Goal: Communication & Community: Answer question/provide support

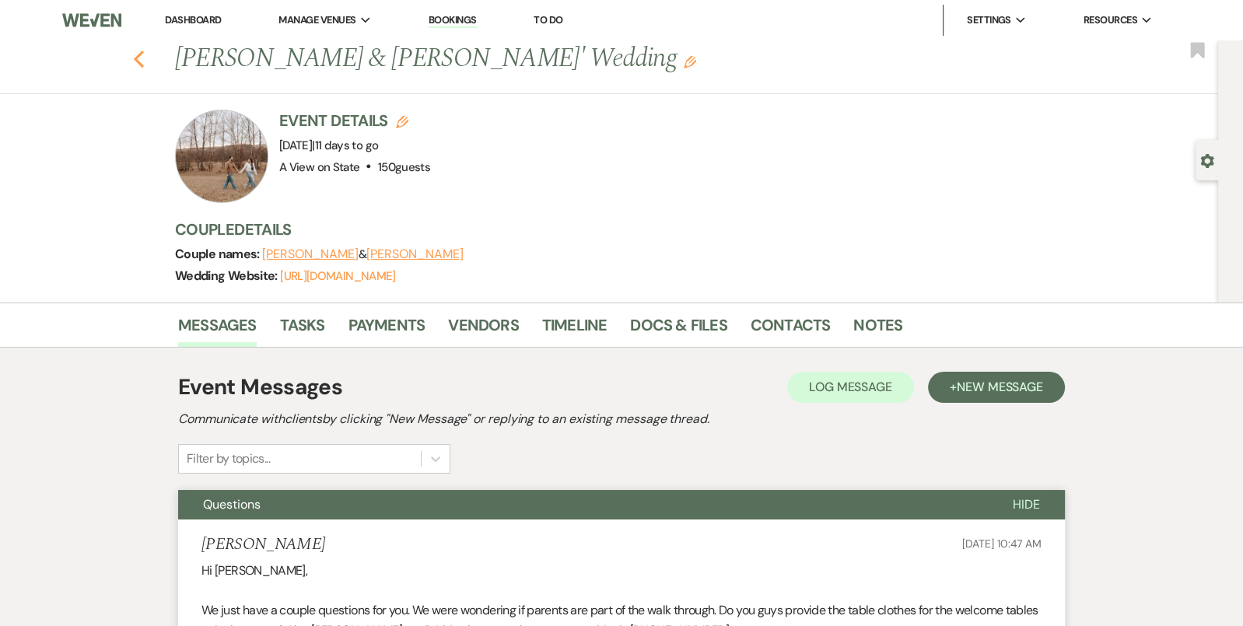
click at [135, 56] on icon "Previous" at bounding box center [139, 59] width 12 height 19
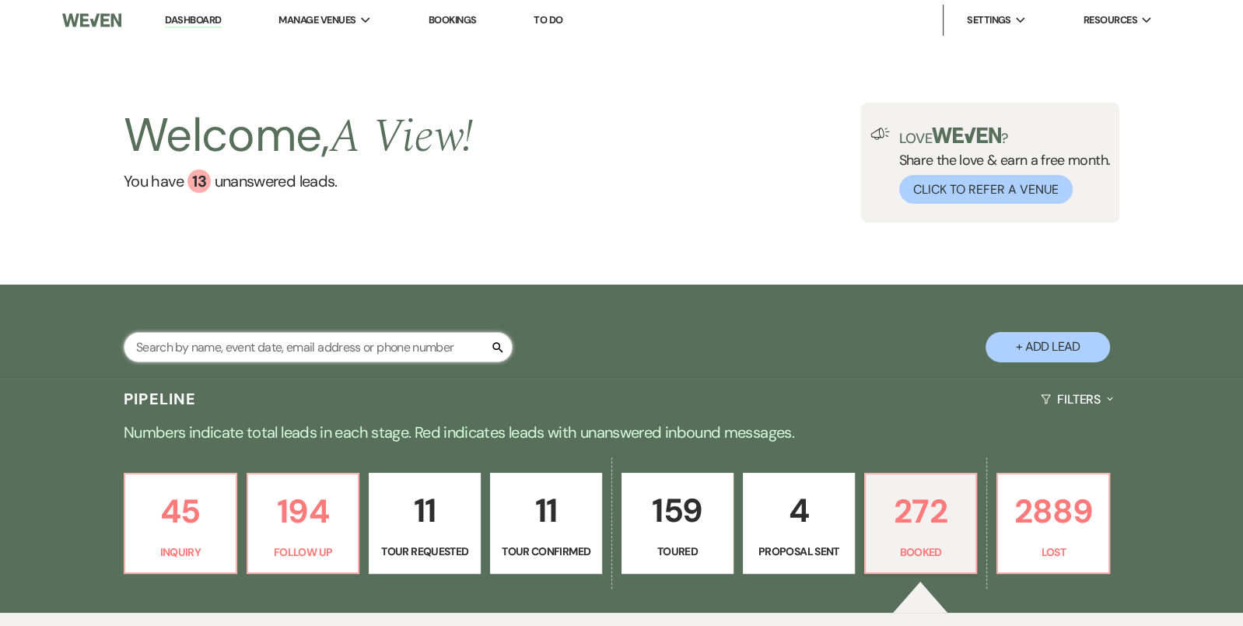
click at [229, 352] on input "text" at bounding box center [318, 347] width 389 height 30
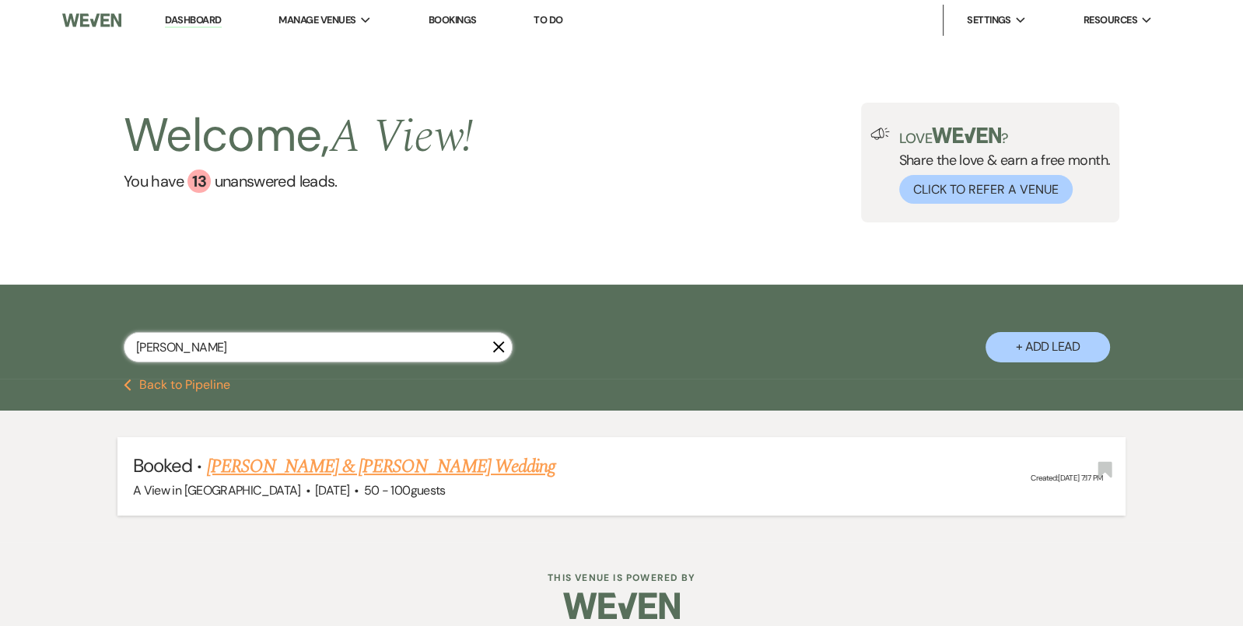
type input "[PERSON_NAME]"
click at [279, 473] on link "Marshall Davis & Jaynaeh Gillaspie's Wedding" at bounding box center [381, 467] width 348 height 28
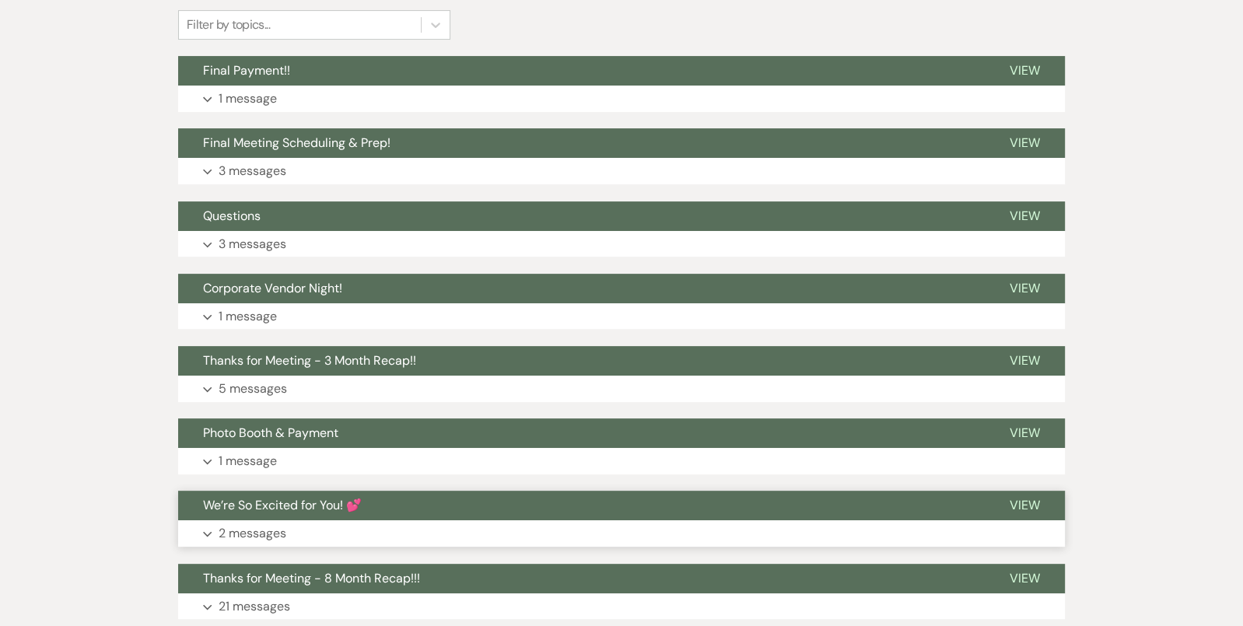
scroll to position [411, 0]
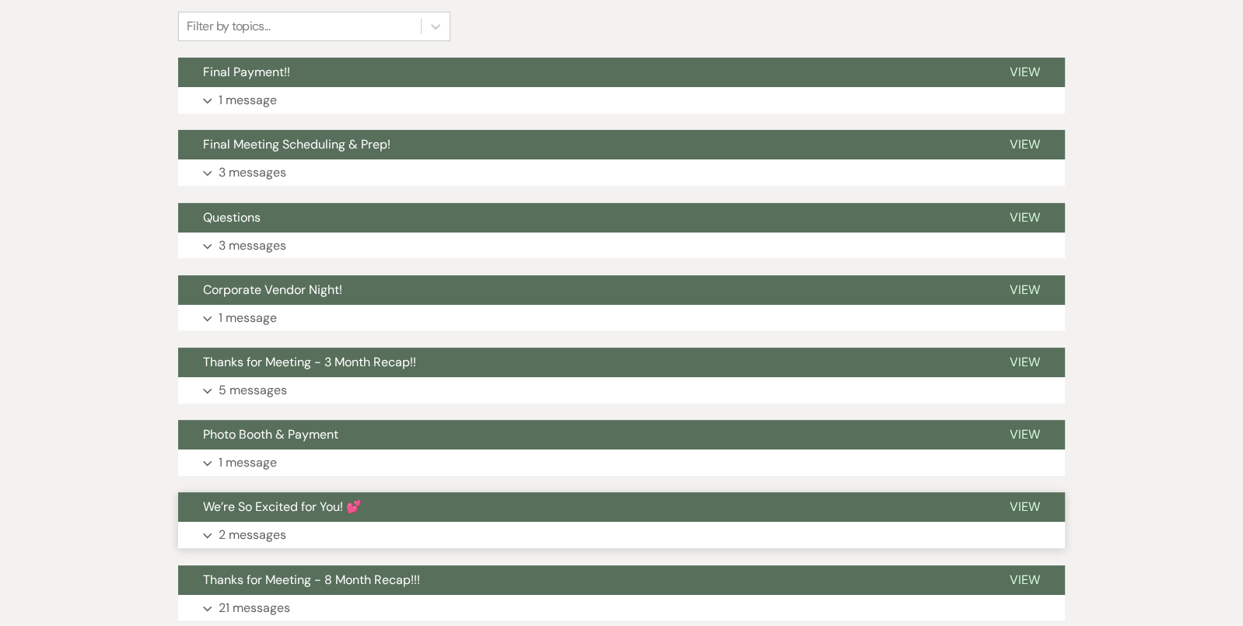
click at [338, 511] on span "We’re So Excited for You! 💕" at bounding box center [282, 506] width 159 height 16
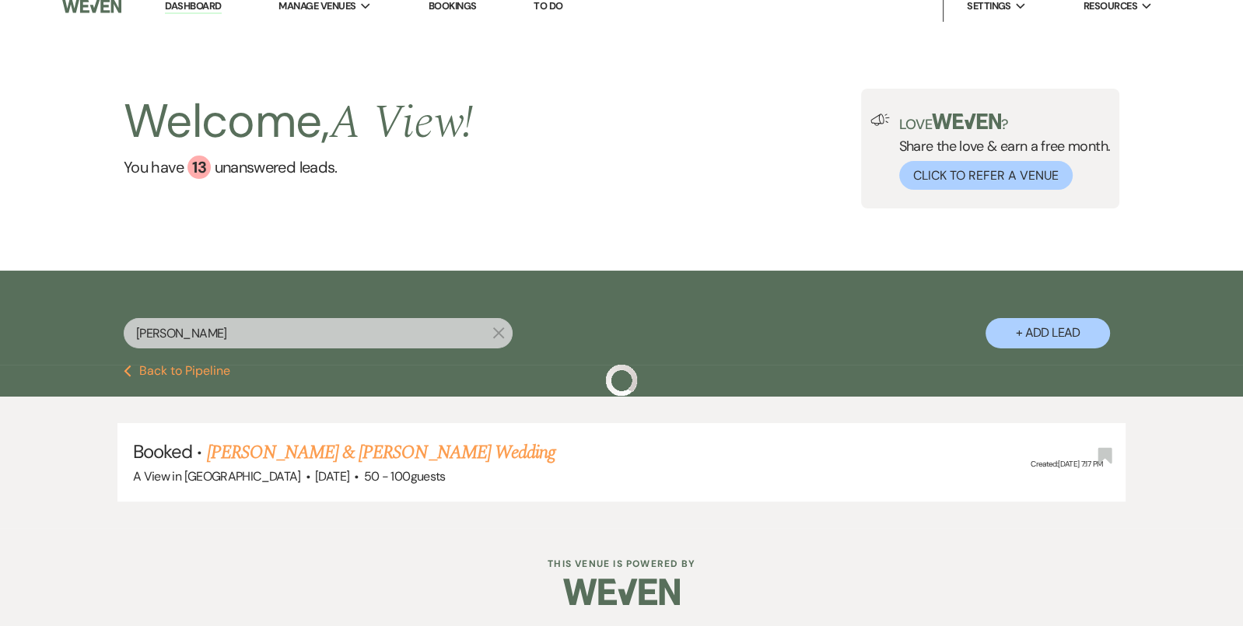
scroll to position [10, 0]
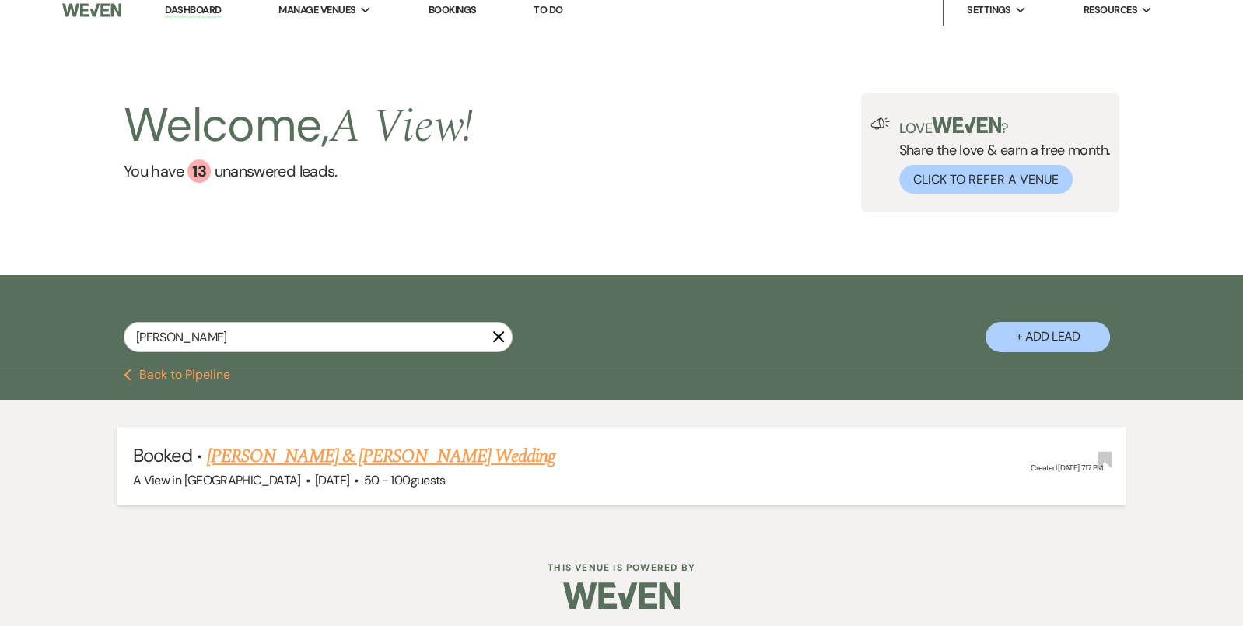
click at [349, 451] on link "Marshall Davis & Jaynaeh Gillaspie's Wedding" at bounding box center [381, 456] width 348 height 28
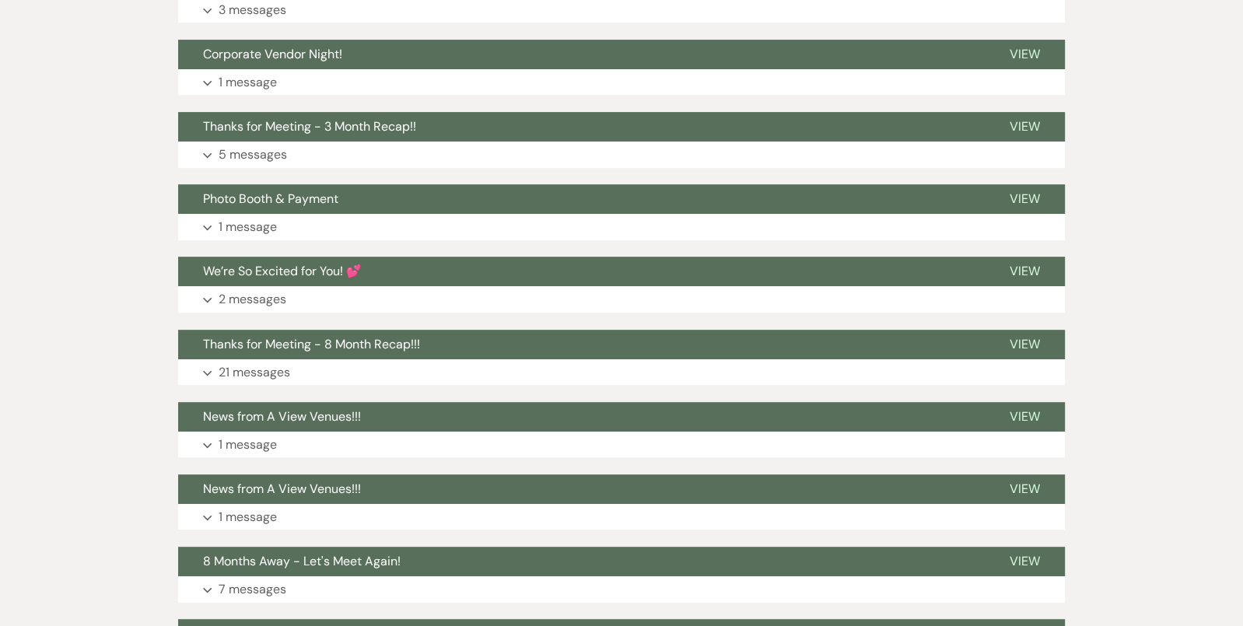
scroll to position [782, 0]
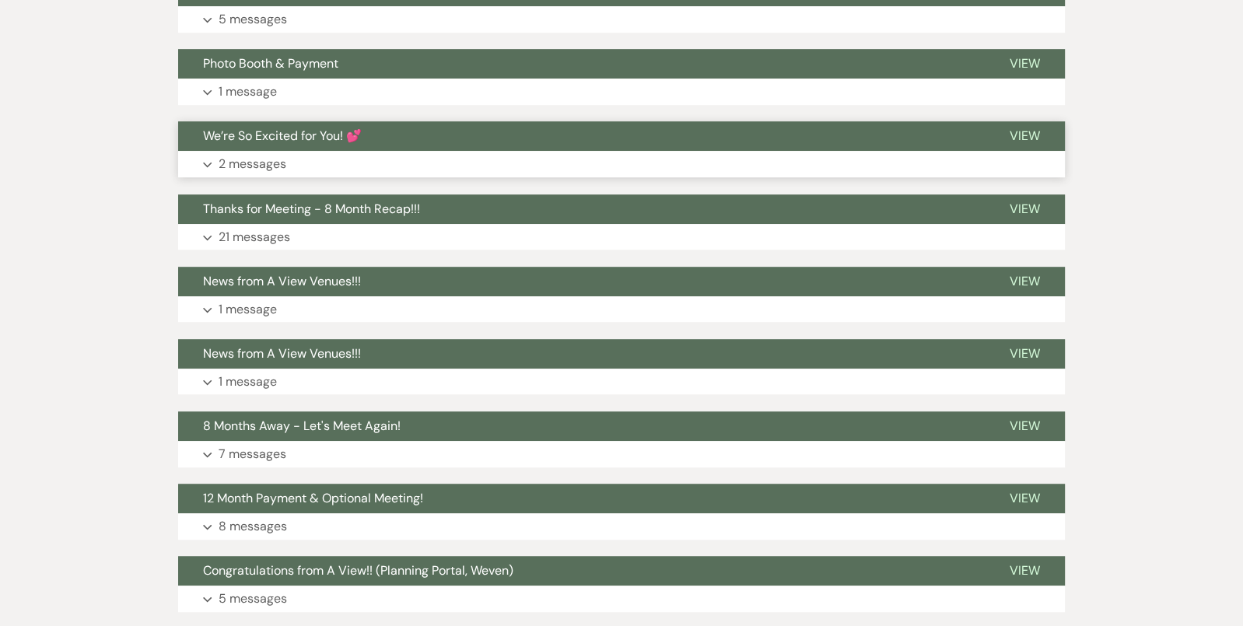
click at [369, 153] on button "Expand 2 messages" at bounding box center [621, 164] width 887 height 26
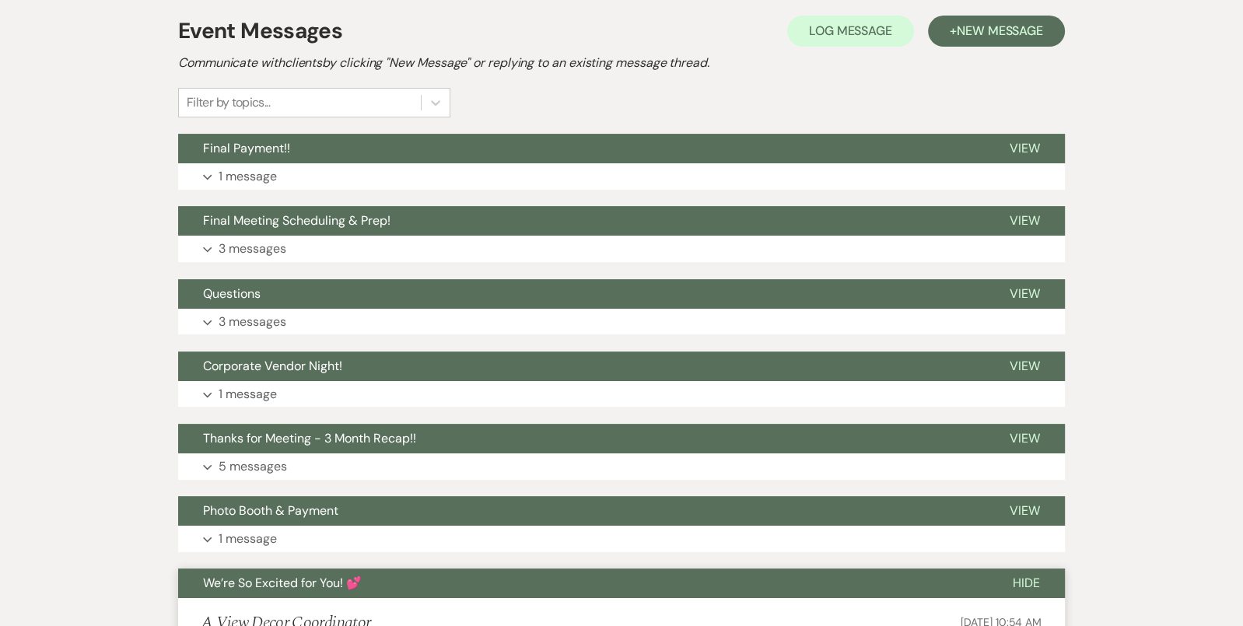
scroll to position [0, 0]
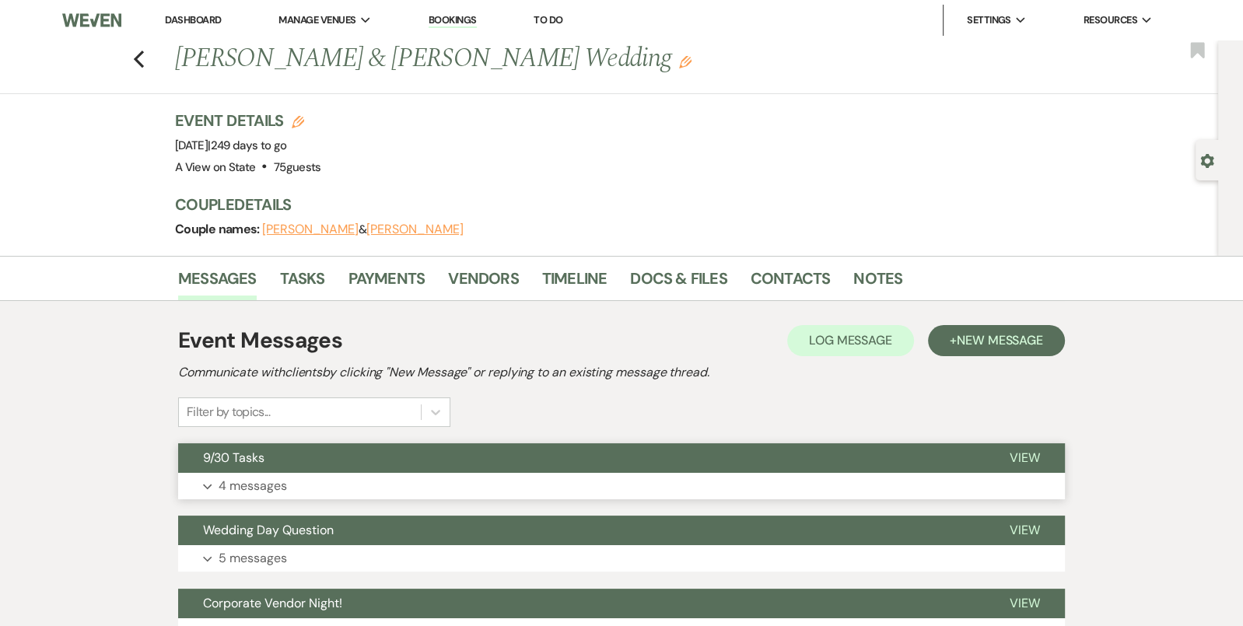
click at [560, 459] on button "9/30 Tasks" at bounding box center [581, 458] width 806 height 30
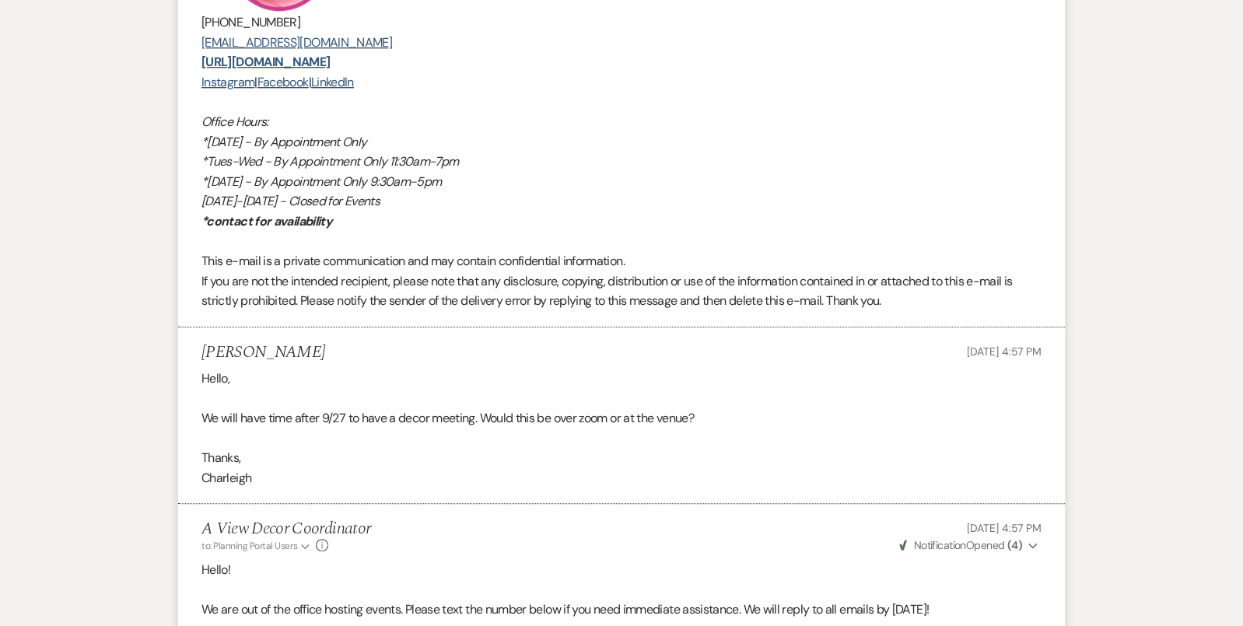
scroll to position [1280, 0]
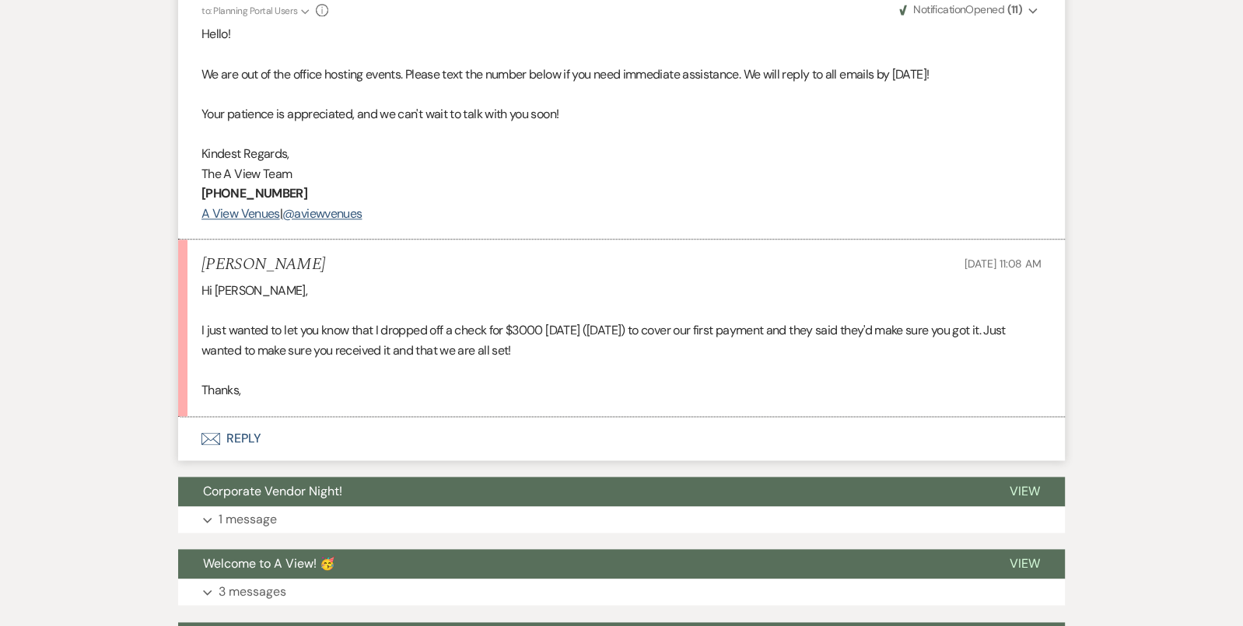
scroll to position [1781, 0]
click at [294, 435] on button "Envelope Reply" at bounding box center [621, 439] width 887 height 44
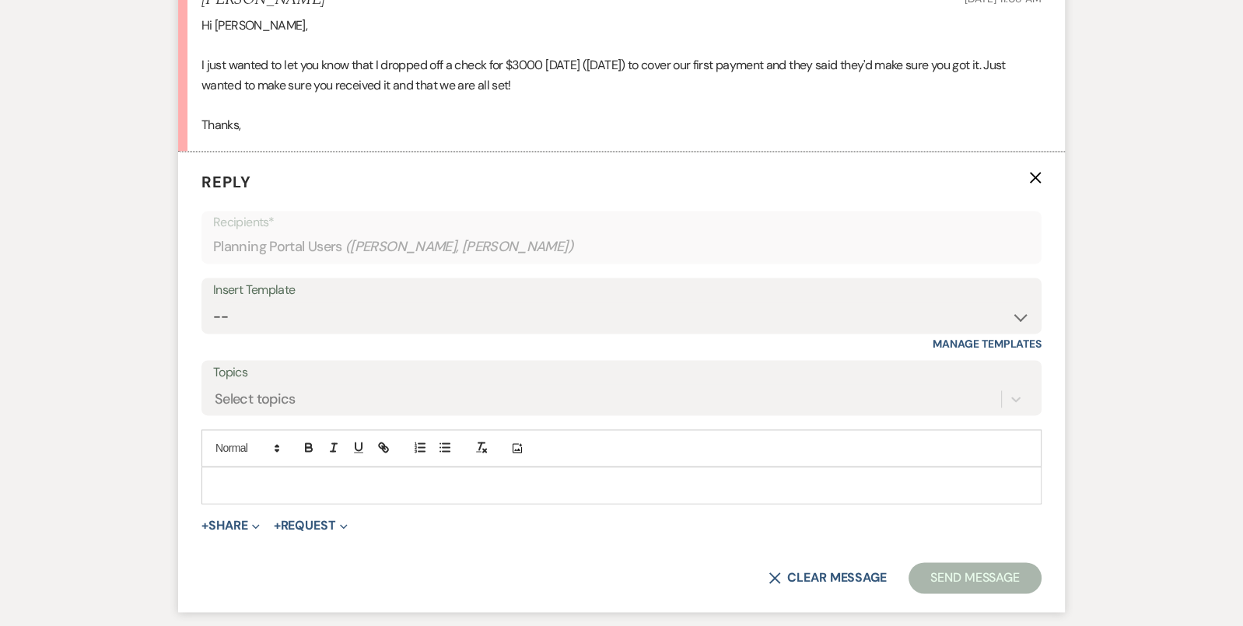
scroll to position [2045, 0]
click at [416, 487] on p at bounding box center [621, 486] width 815 height 17
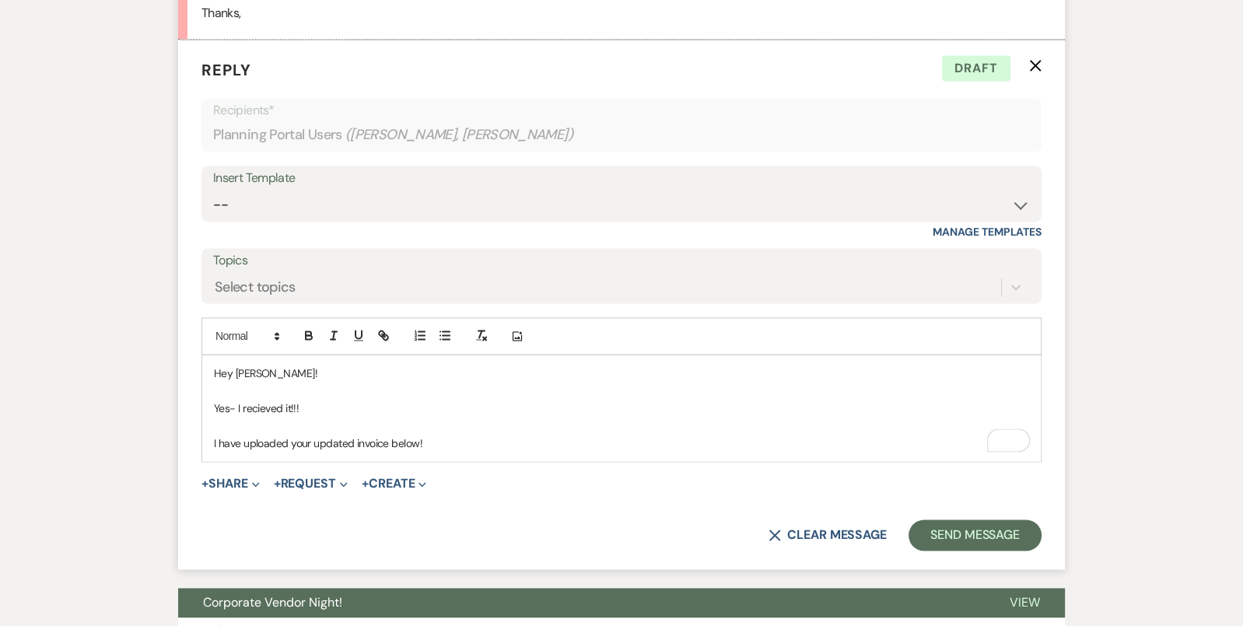
scroll to position [2203, 0]
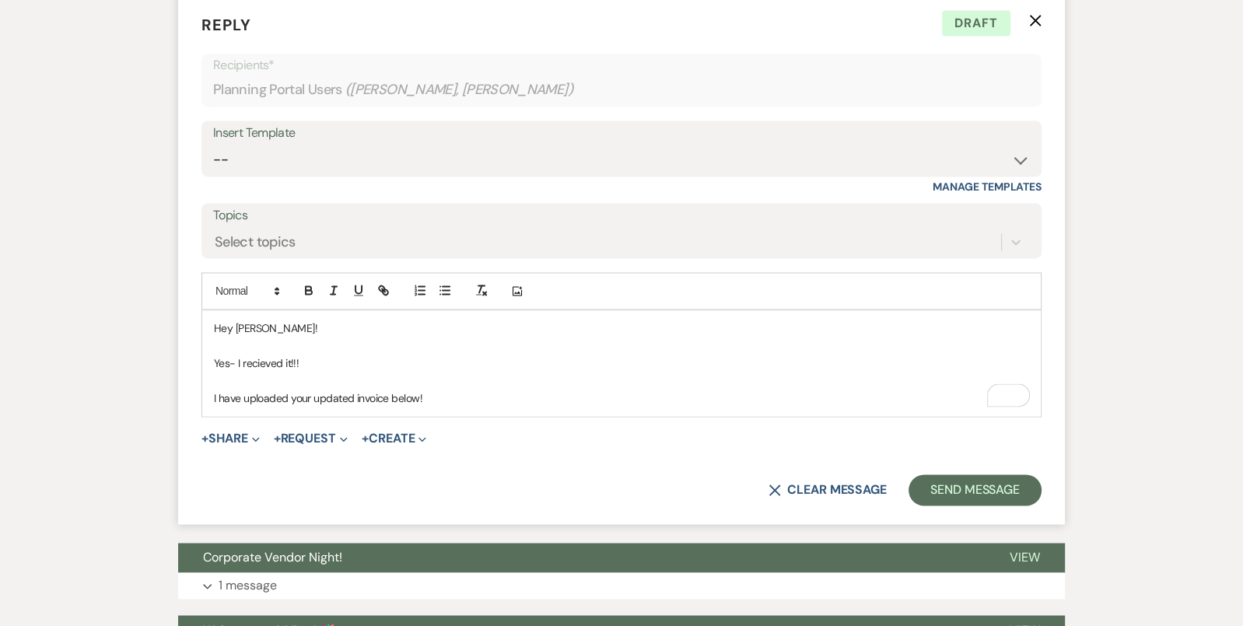
click at [470, 381] on p "To enrich screen reader interactions, please activate Accessibility in Grammarl…" at bounding box center [621, 380] width 815 height 17
drag, startPoint x: 1018, startPoint y: 314, endPoint x: 1006, endPoint y: 314, distance: 12.4
click at [1013, 320] on p "Hey Kelsey!" at bounding box center [621, 328] width 815 height 17
click at [549, 390] on p "I have uploaded your updated invoice below!" at bounding box center [621, 398] width 815 height 17
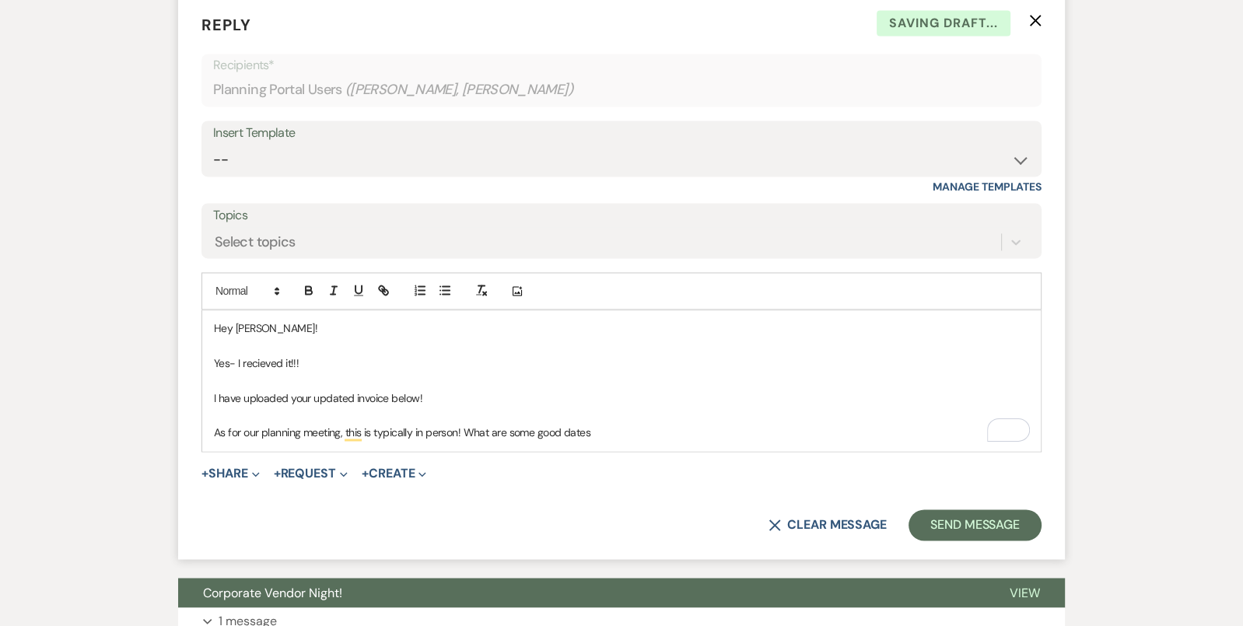
click at [537, 432] on p "As for our planning meeting, this is typically in person! What are some good da…" at bounding box center [621, 432] width 815 height 17
drag, startPoint x: 597, startPoint y: 429, endPoint x: 570, endPoint y: 428, distance: 27.3
click at [570, 428] on p "As for our planning meeting, this is typically in person! What are some general…" at bounding box center [621, 432] width 815 height 17
click at [614, 430] on p "As for our planning meeting, this is typically in person! What are some general…" at bounding box center [621, 432] width 815 height 17
click at [466, 430] on p "As for our planning meeting, this is typically in person! What are some general…" at bounding box center [621, 432] width 815 height 17
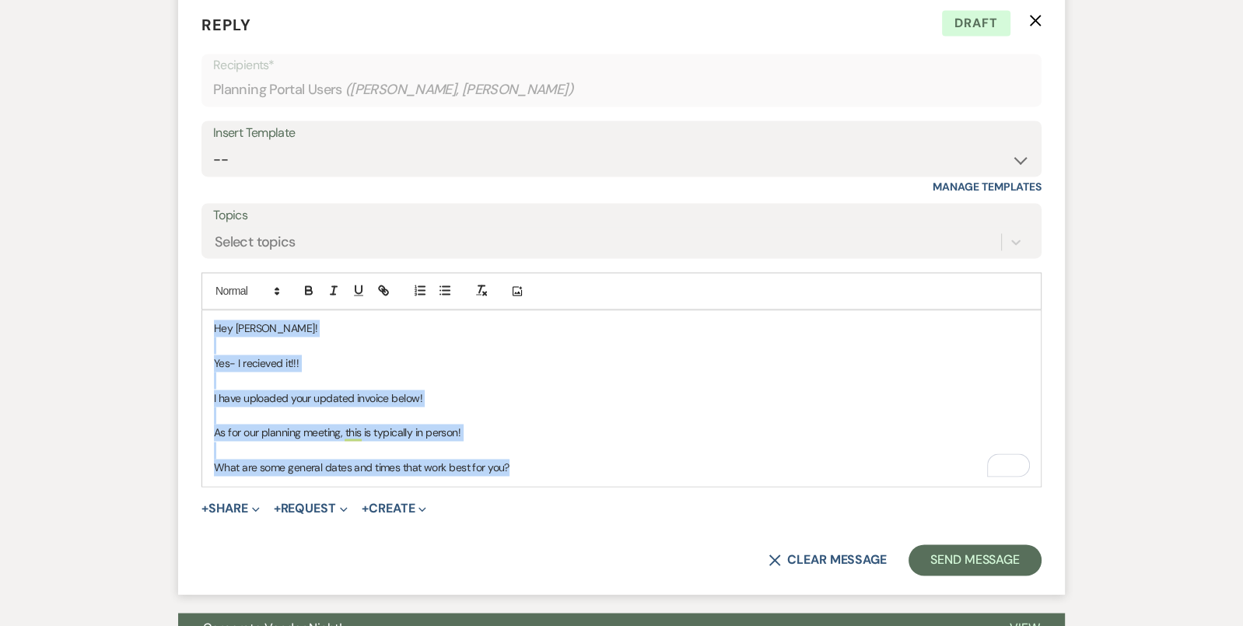
drag, startPoint x: 513, startPoint y: 463, endPoint x: 209, endPoint y: 313, distance: 338.8
click at [209, 314] on div "Hey Kelsey! Yes- I recieved it!!! I have uploaded your updated invoice below! A…" at bounding box center [621, 398] width 838 height 176
copy div "Hey Kelsey! Yes- I recieved it!!! I have uploaded your updated invoice below! A…"
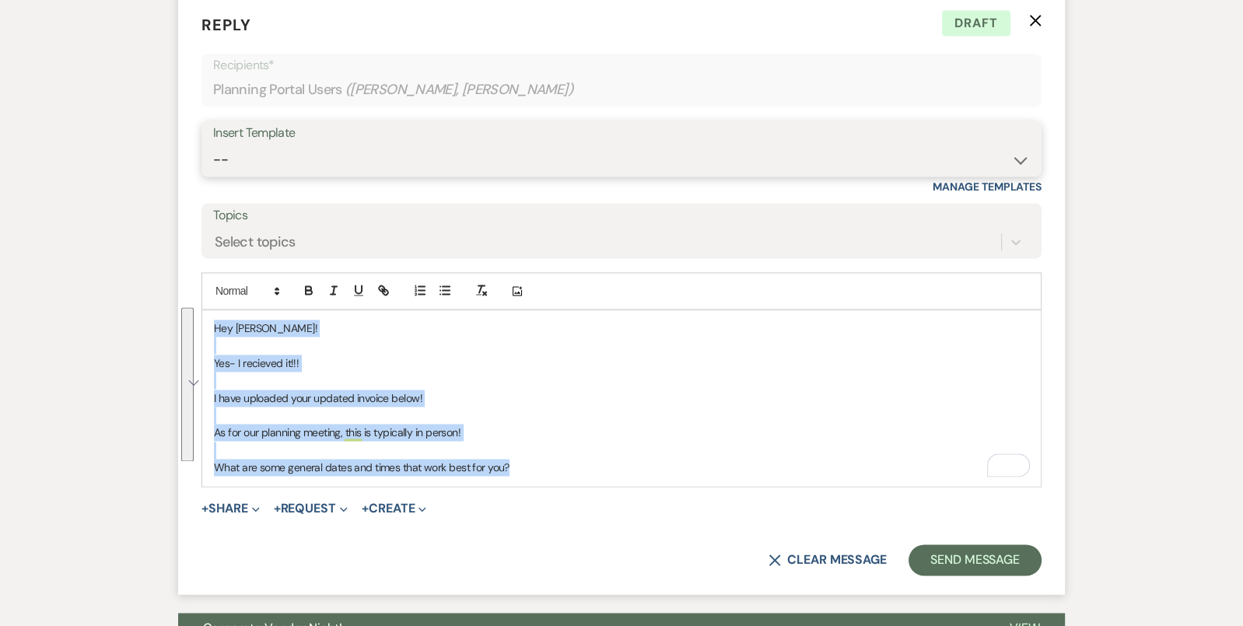
click at [407, 156] on select "-- Tour Confirmation Contract (Pre-Booked Leads) Out of office Inquiry Email Al…" at bounding box center [621, 160] width 817 height 30
select select "4160"
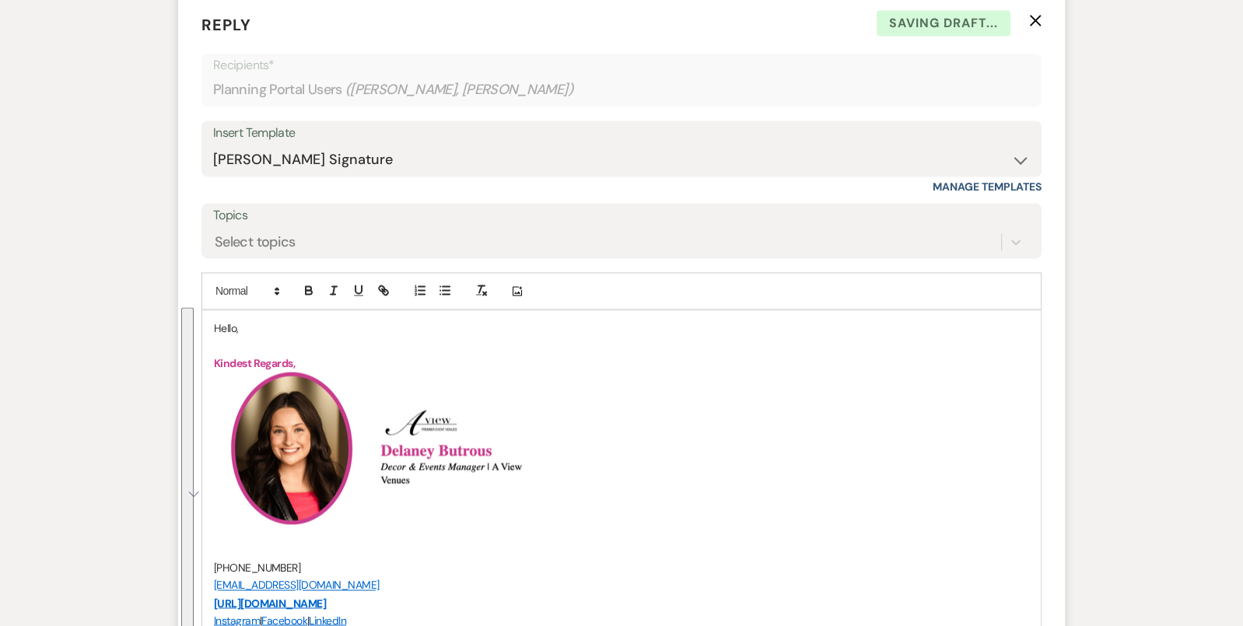
click at [232, 329] on p "Hello," at bounding box center [621, 328] width 815 height 17
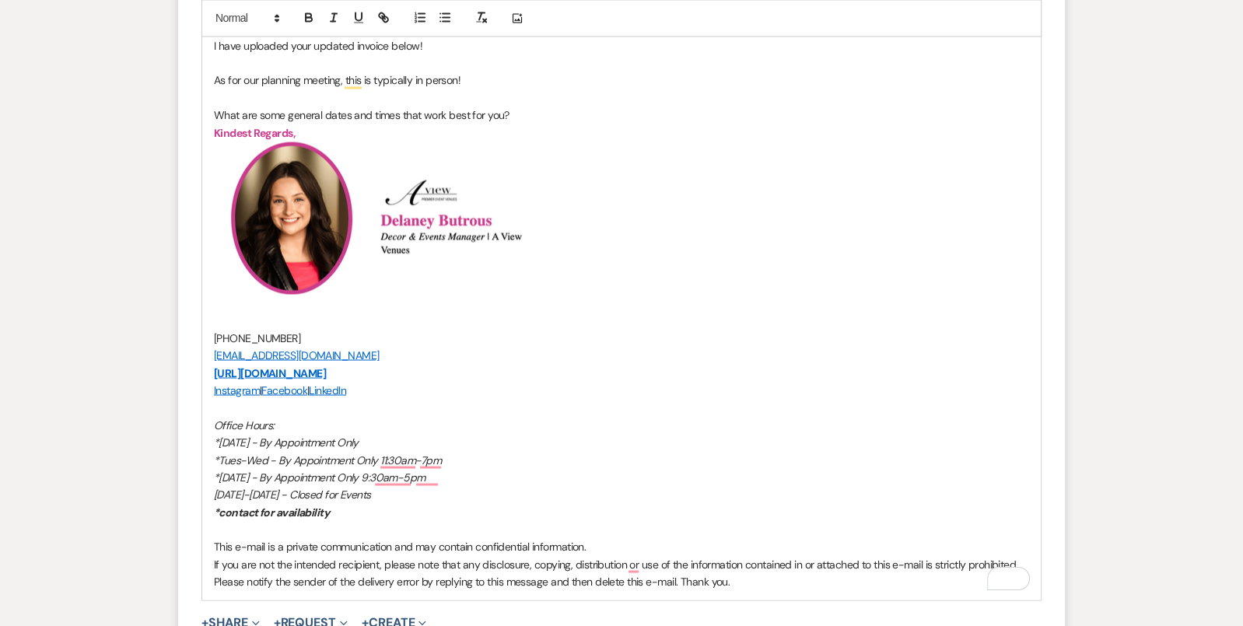
scroll to position [2892, 0]
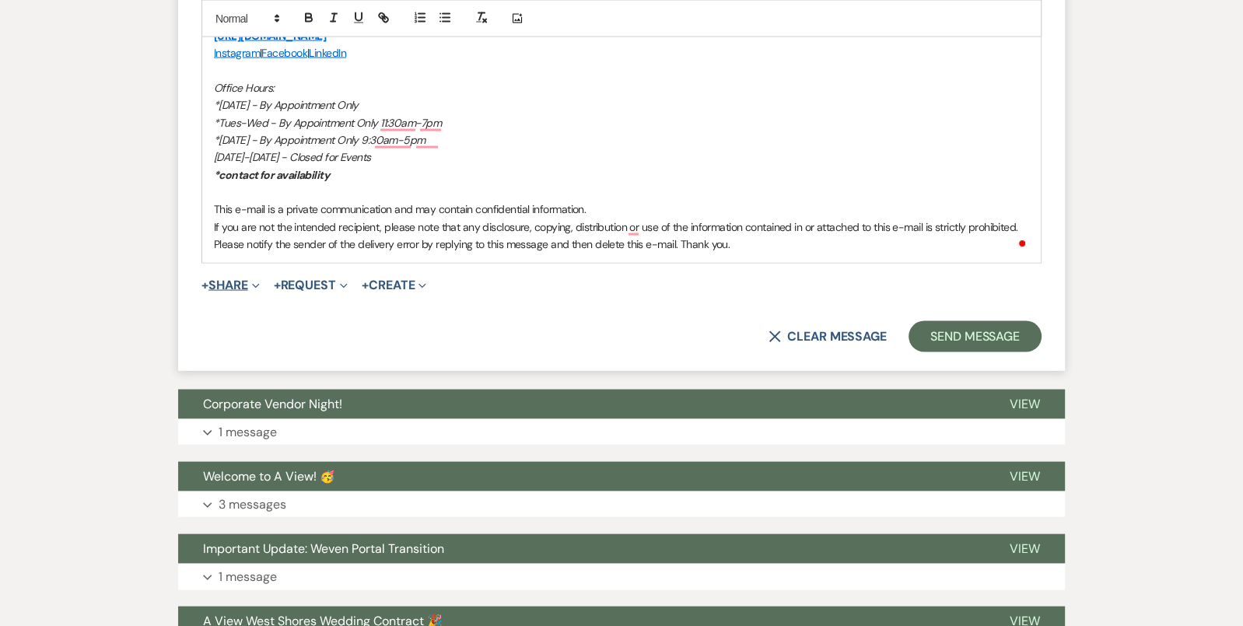
click at [233, 284] on button "+ Share Expand" at bounding box center [230, 285] width 58 height 12
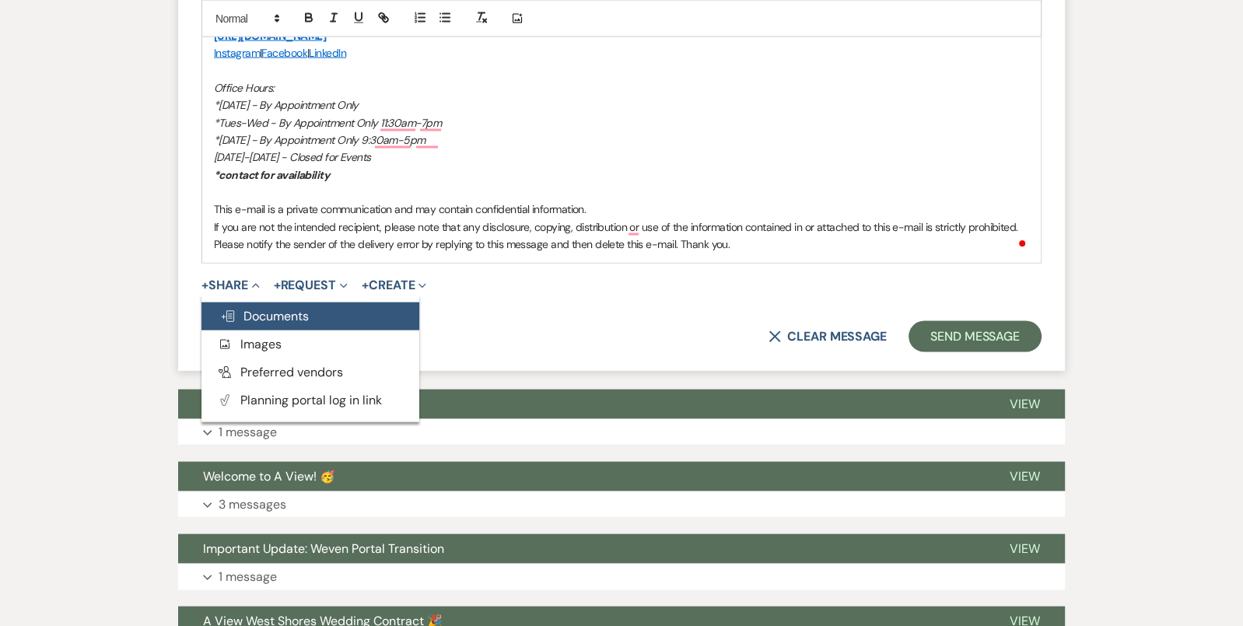
click at [251, 308] on span "Doc Upload Documents" at bounding box center [264, 316] width 89 height 16
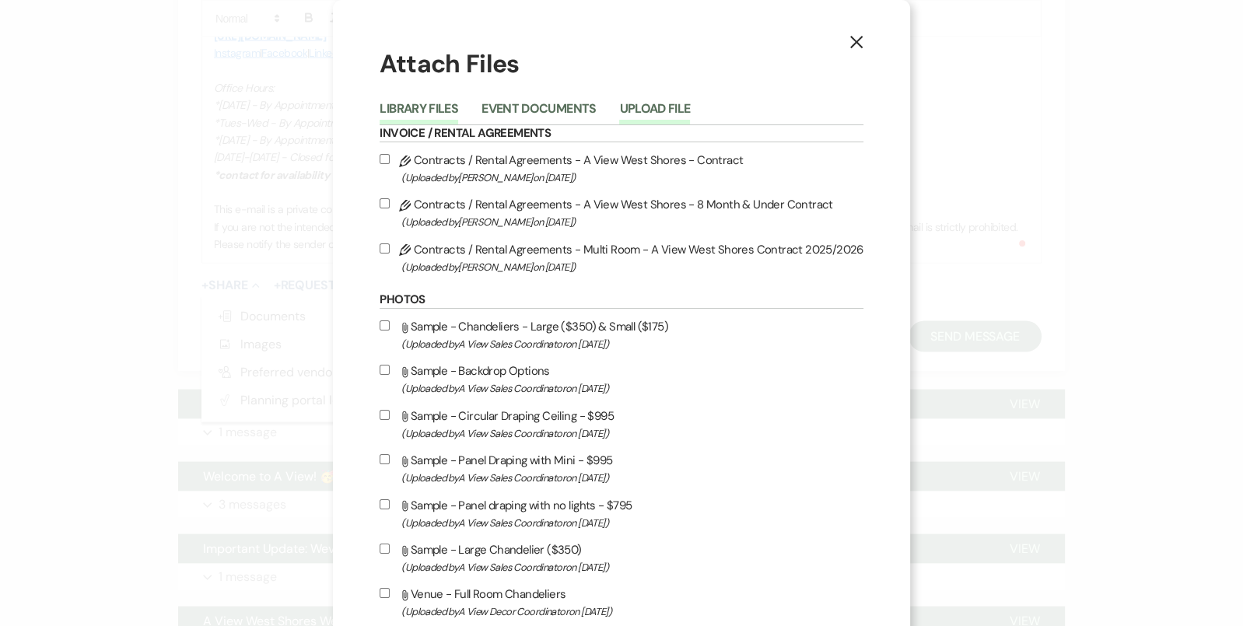
click at [656, 121] on button "Upload File" at bounding box center [654, 114] width 71 height 22
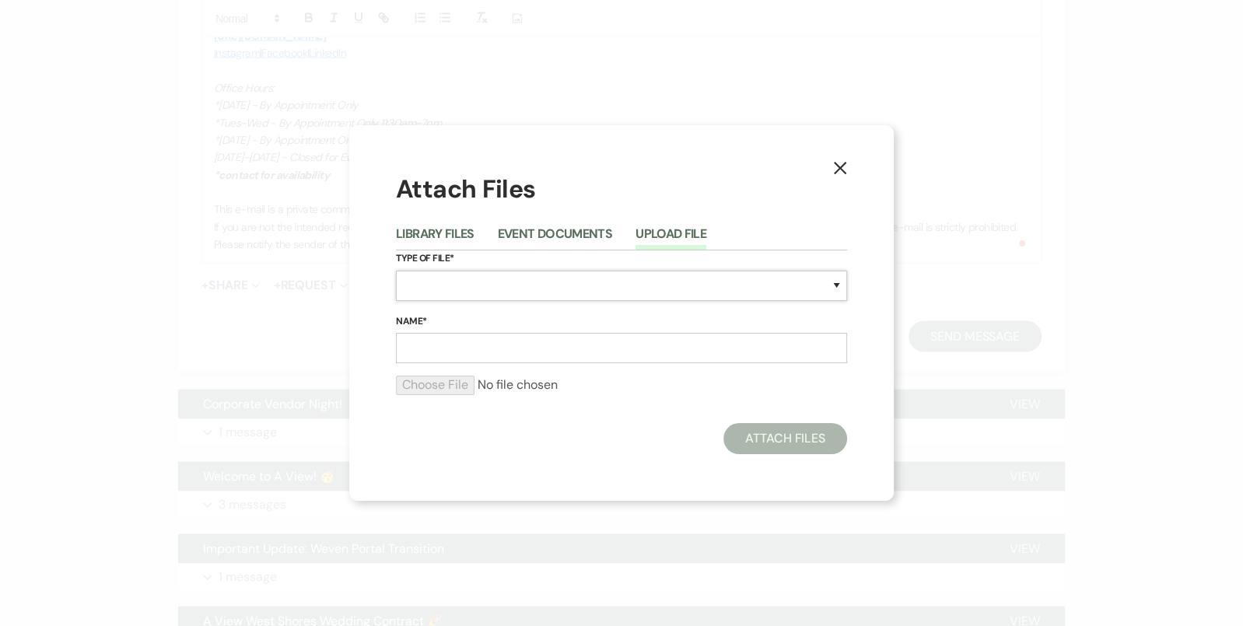
click at [480, 288] on select "Special Event Insurance Vendor Certificate of Insurance Contracts / Rental Agre…" at bounding box center [621, 286] width 451 height 30
select select "22"
click at [471, 346] on input "Name*" at bounding box center [621, 348] width 451 height 30
type input "P"
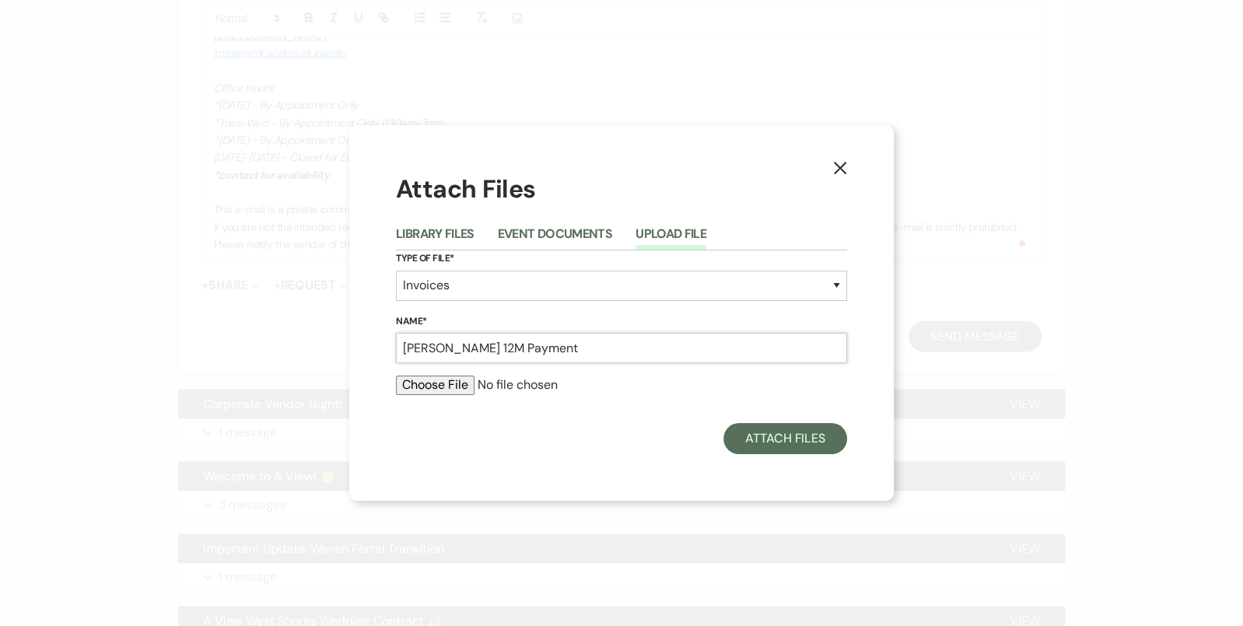
type input "Kelsey Ritchie 12M Payment"
click at [476, 393] on input "file" at bounding box center [621, 385] width 451 height 19
type input "C:\fakepath\job_invoice_1239442.pdf"
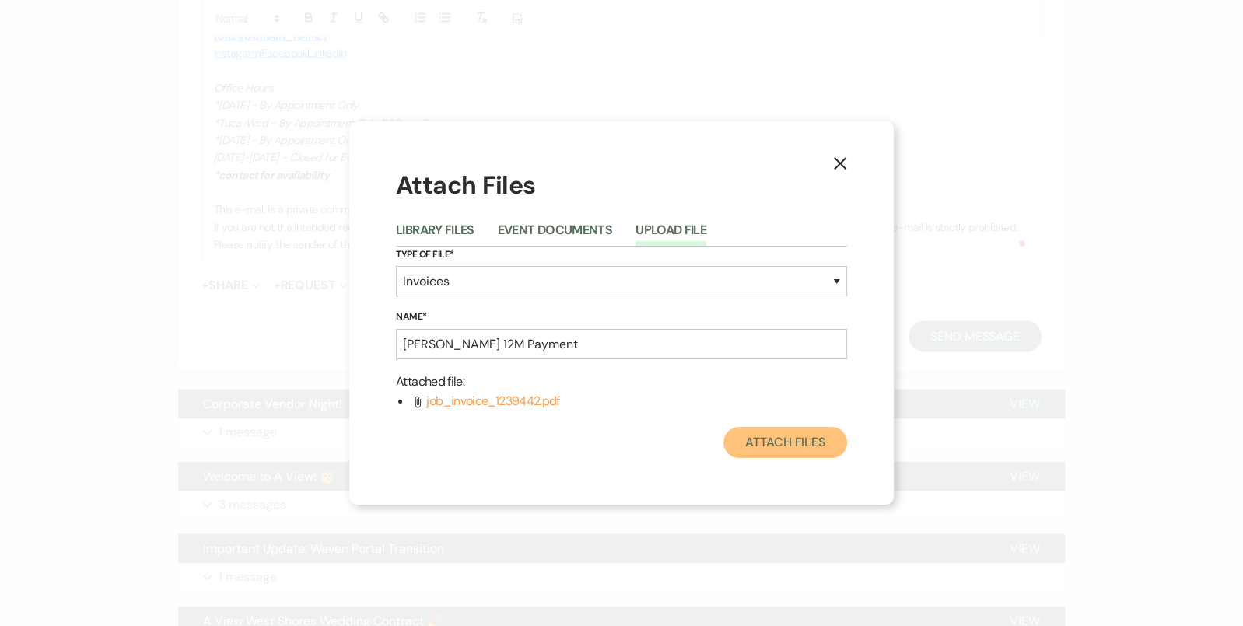
click at [825, 434] on button "Attach Files" at bounding box center [785, 442] width 124 height 31
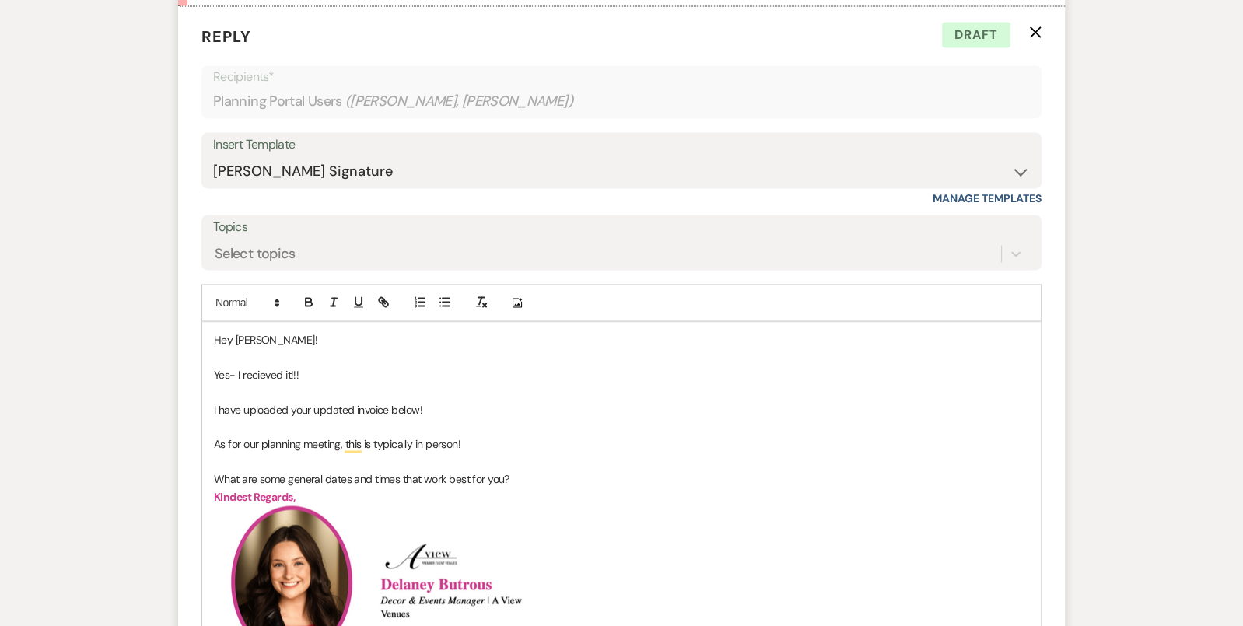
scroll to position [2195, 0]
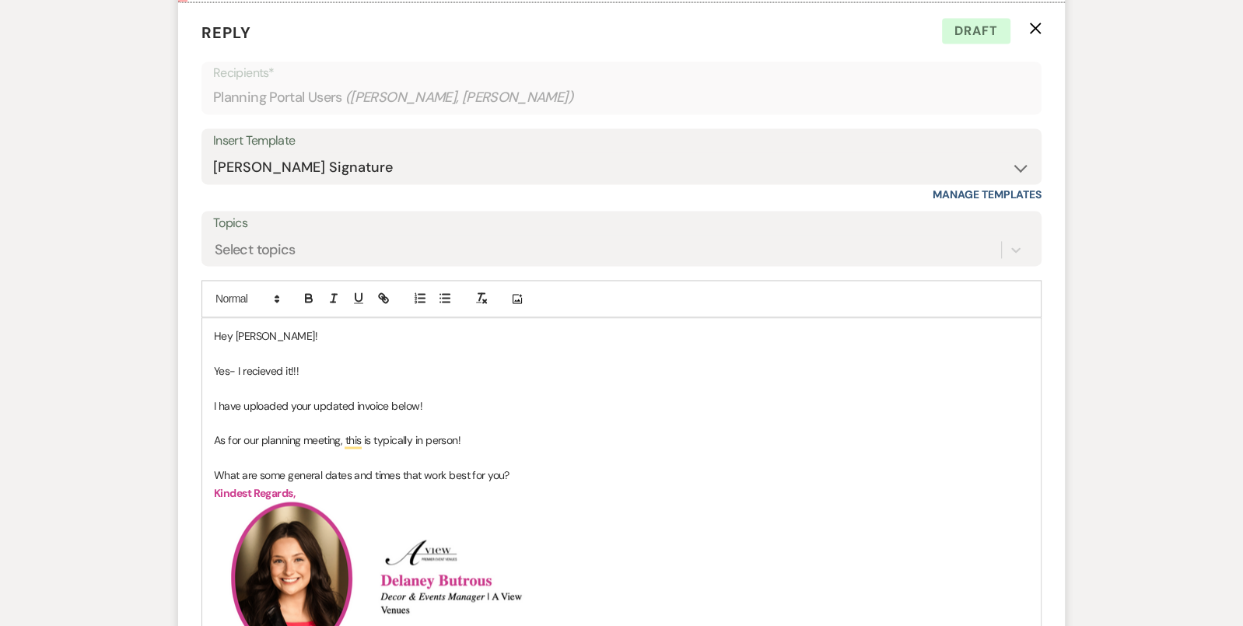
click at [214, 468] on p "What are some general dates and times that work best for you?" at bounding box center [621, 475] width 815 height 17
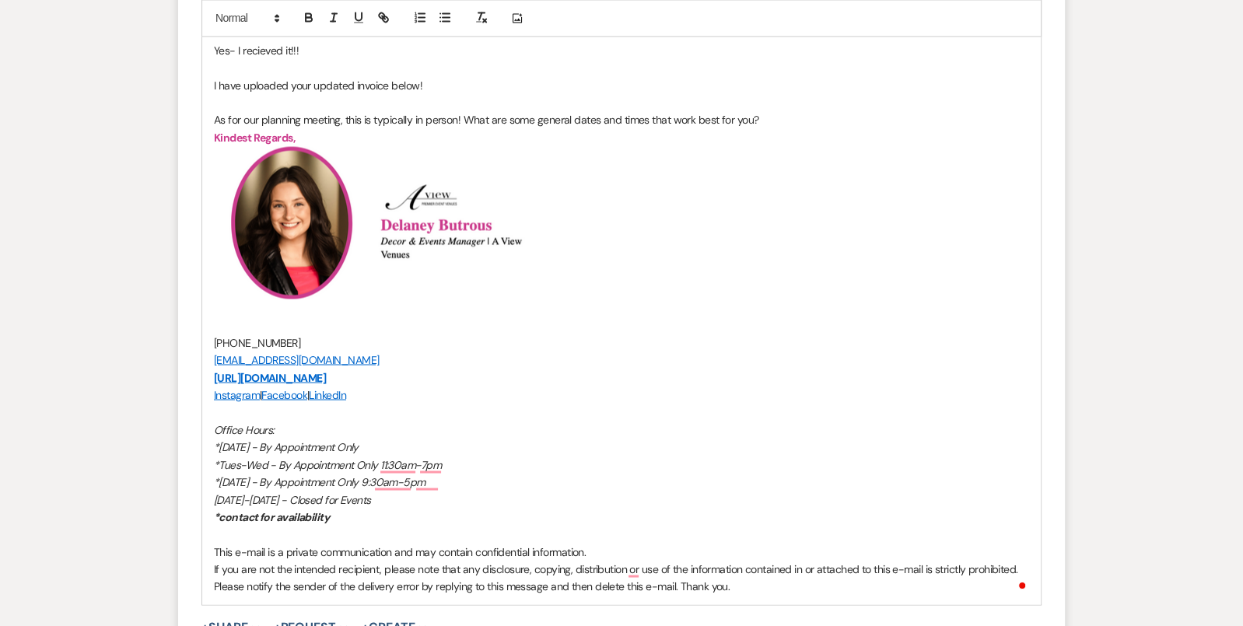
scroll to position [2351, 0]
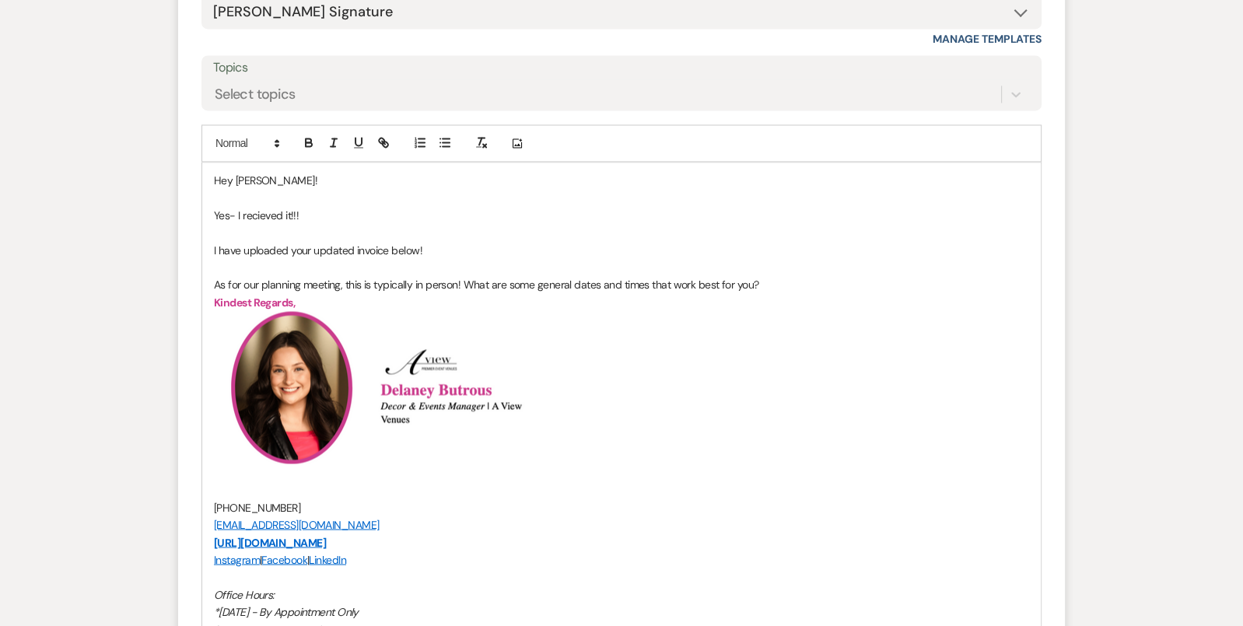
click at [452, 243] on p "I have uploaded your updated invoice below!" at bounding box center [621, 250] width 815 height 17
click at [801, 270] on p "To enrich screen reader interactions, please activate Accessibility in Grammarl…" at bounding box center [621, 267] width 815 height 17
click at [783, 279] on p "As for our planning meeting, this is typically in person! What are some general…" at bounding box center [621, 284] width 815 height 17
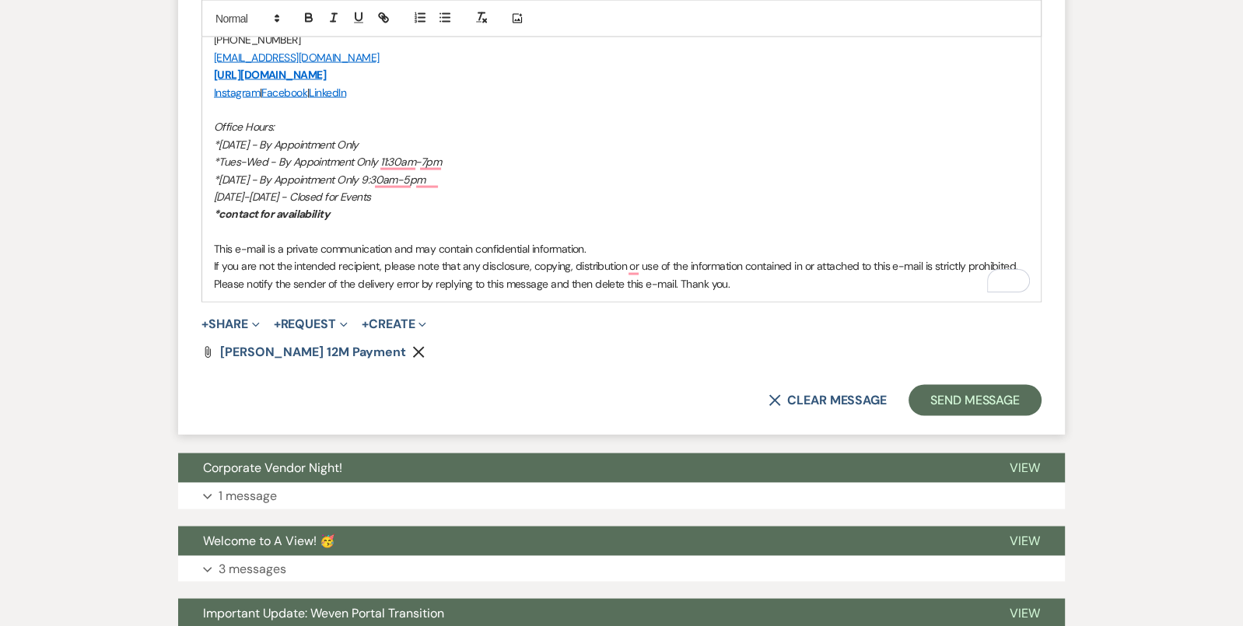
scroll to position [2870, 0]
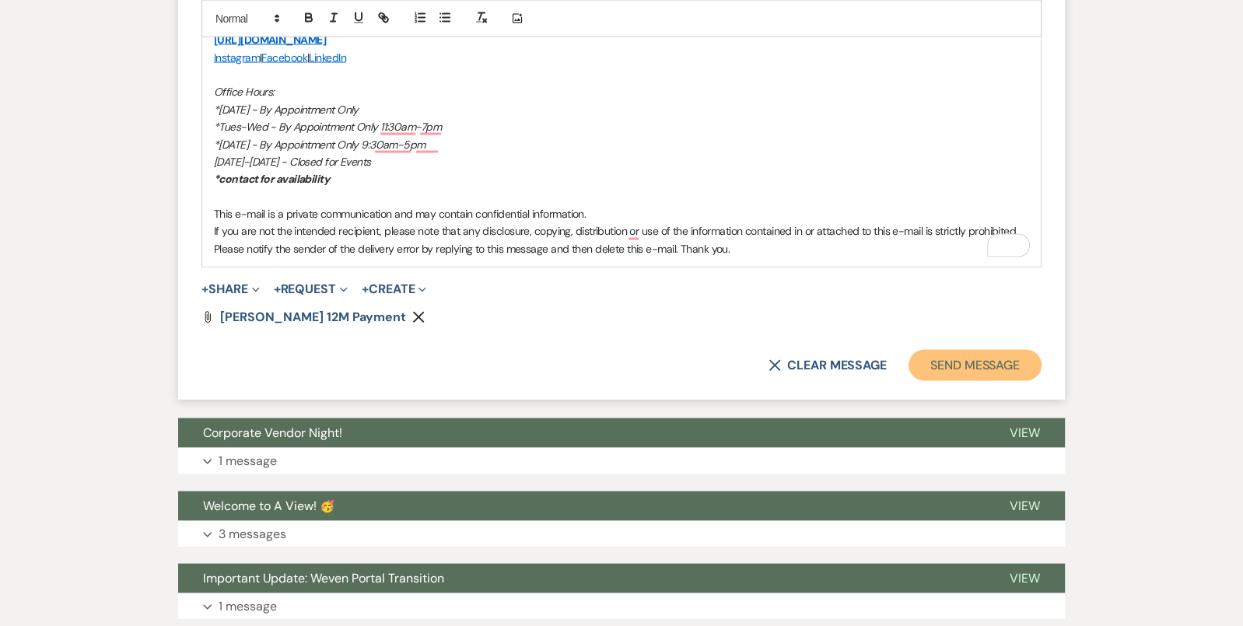
click at [974, 354] on button "Send Message" at bounding box center [974, 365] width 133 height 31
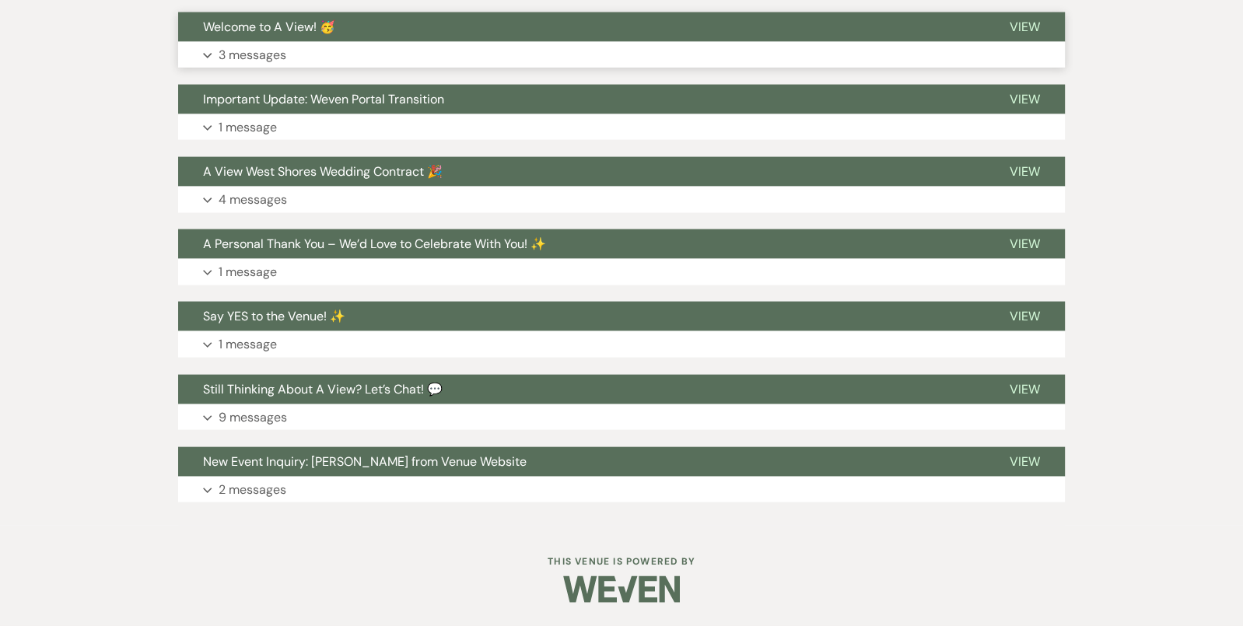
scroll to position [3093, 0]
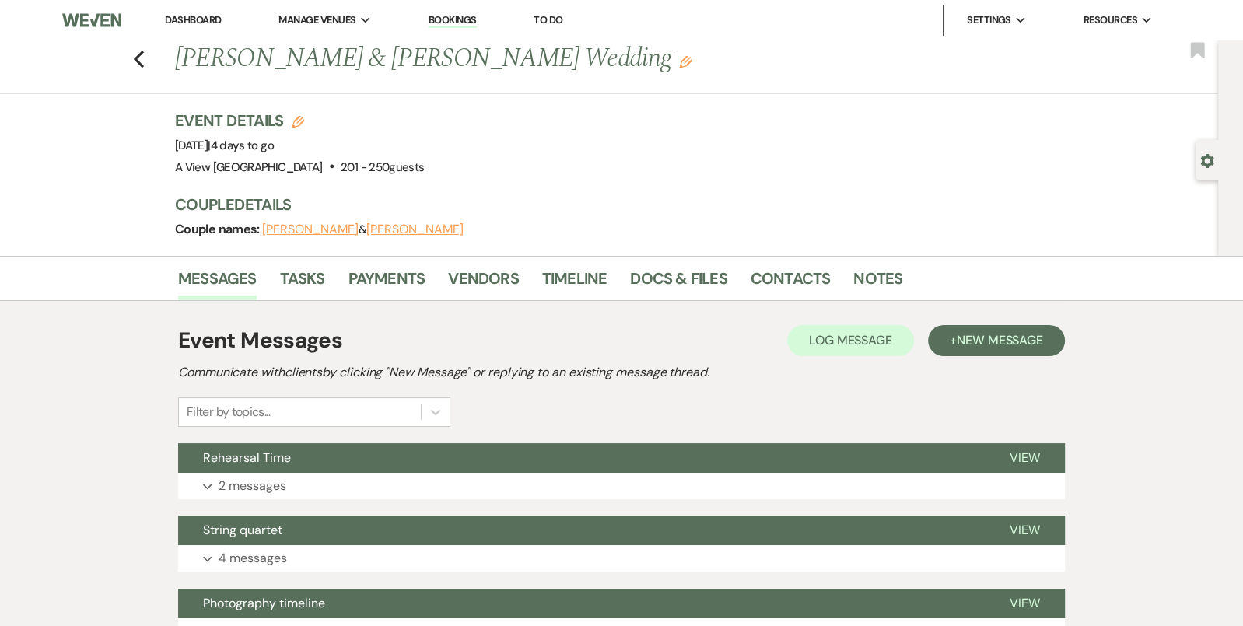
click at [660, 474] on button "Expand 2 messages" at bounding box center [621, 486] width 887 height 26
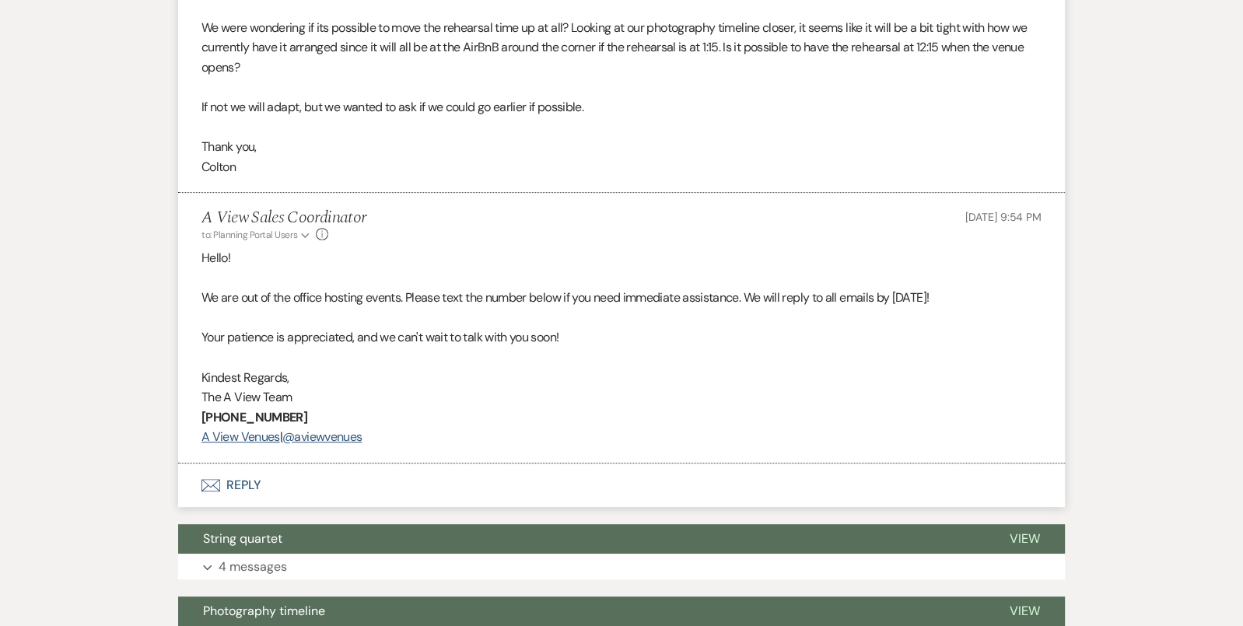
scroll to position [691, 0]
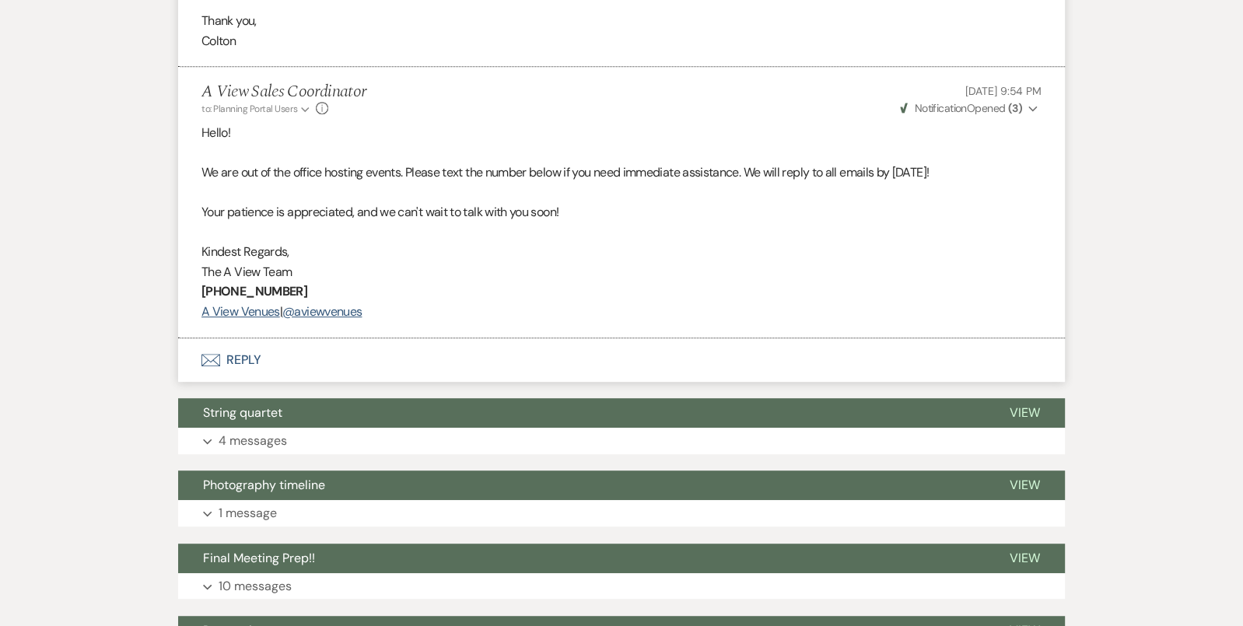
click at [596, 347] on button "Envelope Reply" at bounding box center [621, 360] width 887 height 44
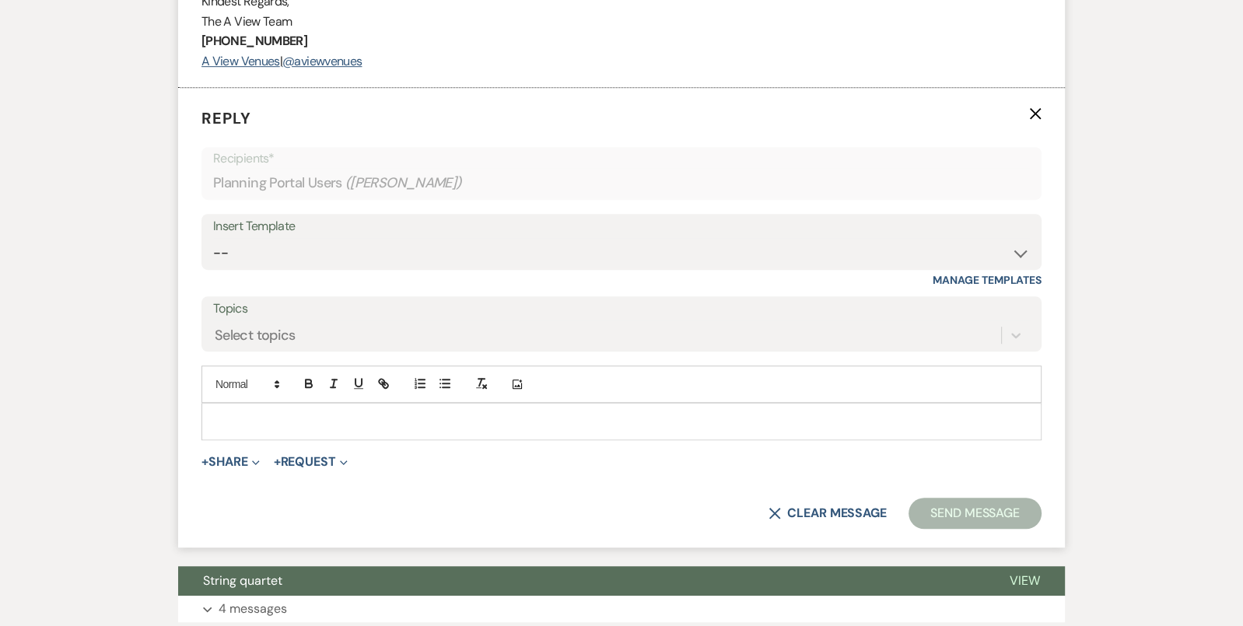
scroll to position [942, 0]
click at [588, 428] on div at bounding box center [621, 421] width 838 height 36
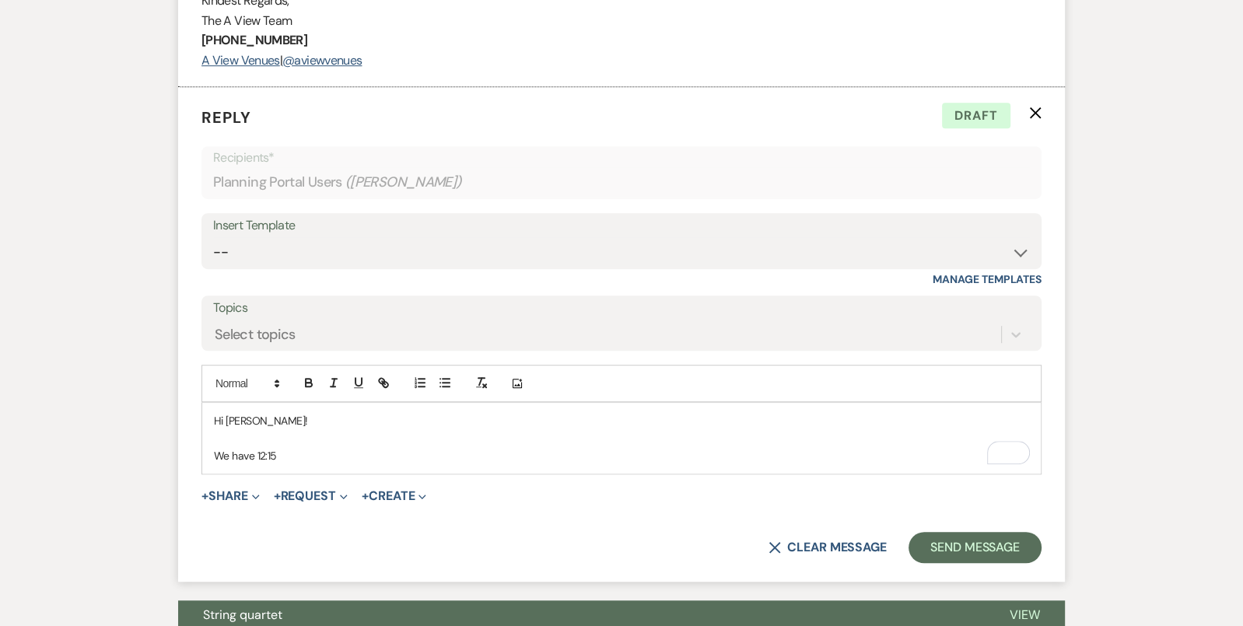
click at [287, 447] on p "We have 12:15" at bounding box center [621, 455] width 815 height 17
click at [254, 449] on p "We have 12:15" at bounding box center [621, 455] width 815 height 17
click at [307, 447] on p "We have a 12:15" at bounding box center [621, 455] width 815 height 17
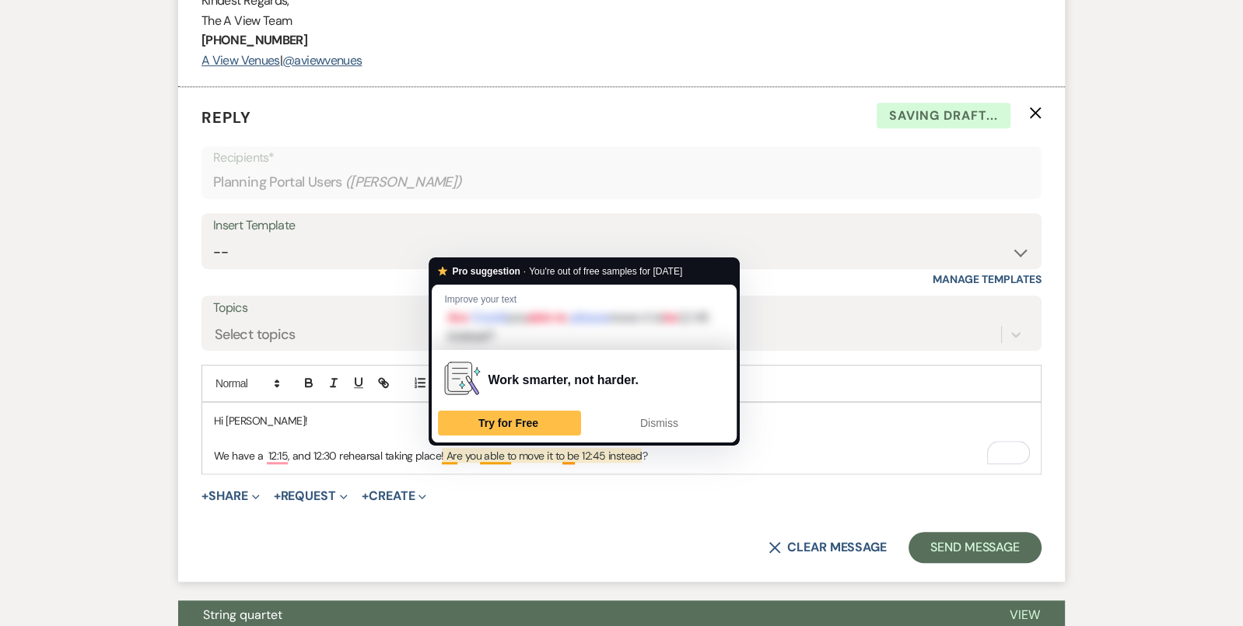
click at [446, 453] on p "We have a 12:15, and 12:30 rehearsal taking place! Are you able to move it to b…" at bounding box center [621, 455] width 815 height 17
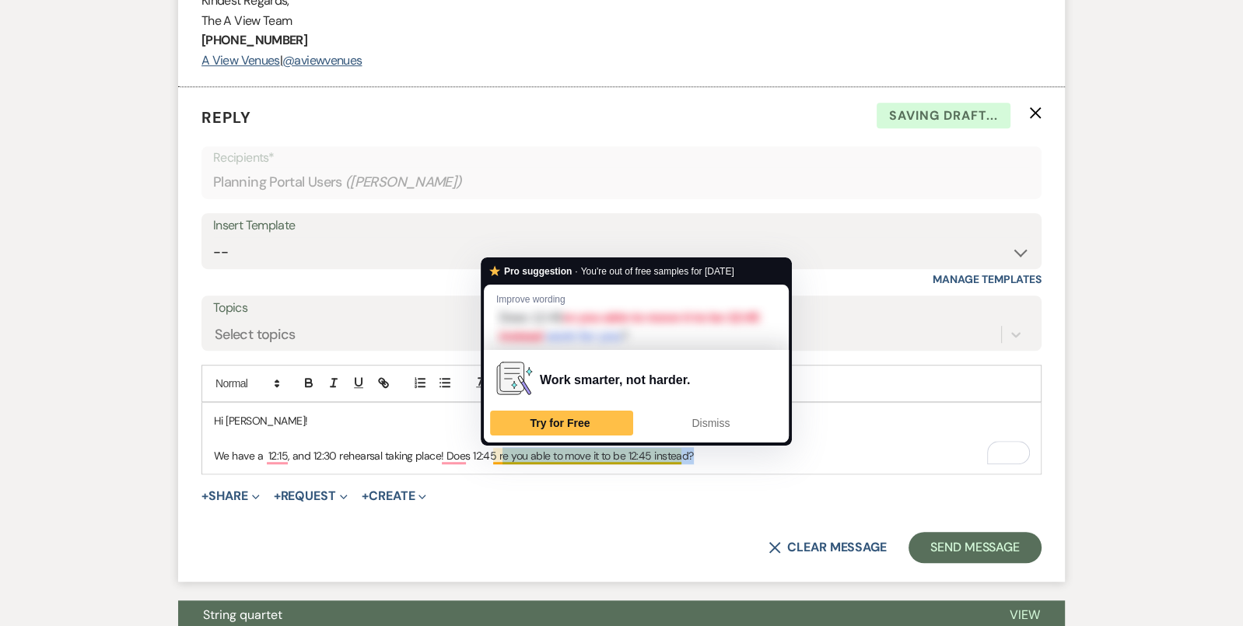
drag, startPoint x: 705, startPoint y: 453, endPoint x: 495, endPoint y: 450, distance: 209.2
click at [495, 451] on p "We have a 12:15, and 12:30 rehearsal taking place! Does 12:45 re you able to mo…" at bounding box center [621, 455] width 815 height 17
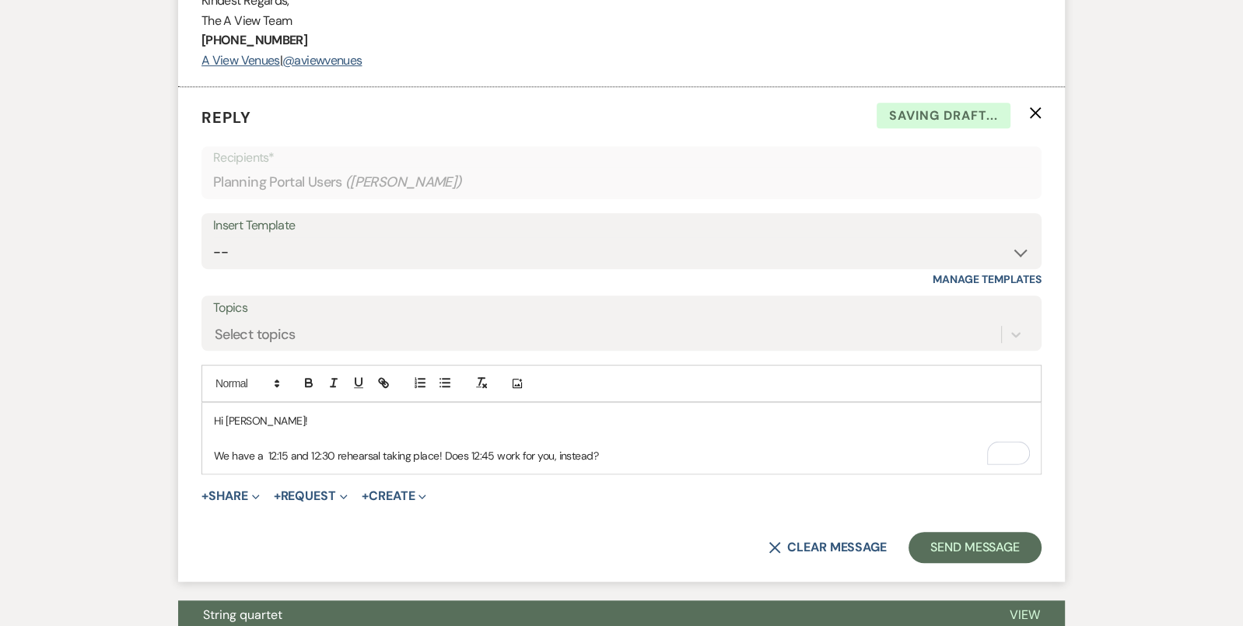
click at [264, 452] on p "We have a 12:15 and 12:30 rehearsal taking place! Does 12:45 work for you, inst…" at bounding box center [621, 455] width 815 height 17
click at [430, 453] on p "We have a 12:15 and 12:30 rehearsal taking place! Does 12:45 work for you, inst…" at bounding box center [621, 455] width 815 height 17
click at [705, 448] on p "We have a 12:15 and 12:30 rehearsal taking place that afternoon! Does 12:45 wor…" at bounding box center [621, 455] width 815 height 17
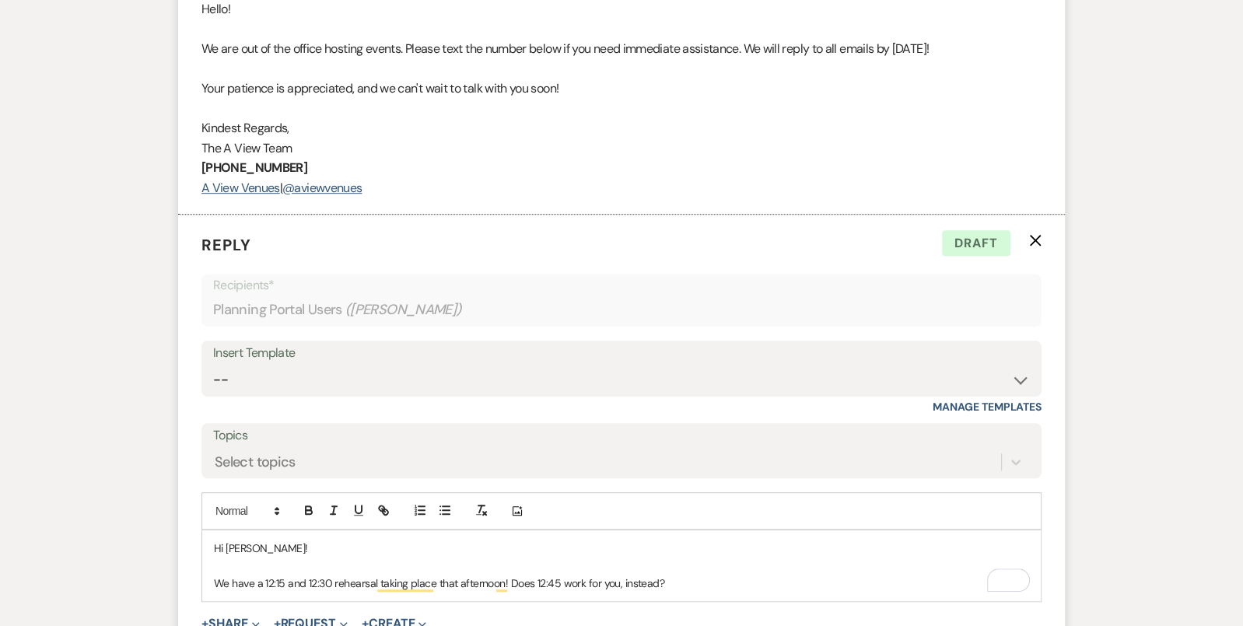
scroll to position [1083, 0]
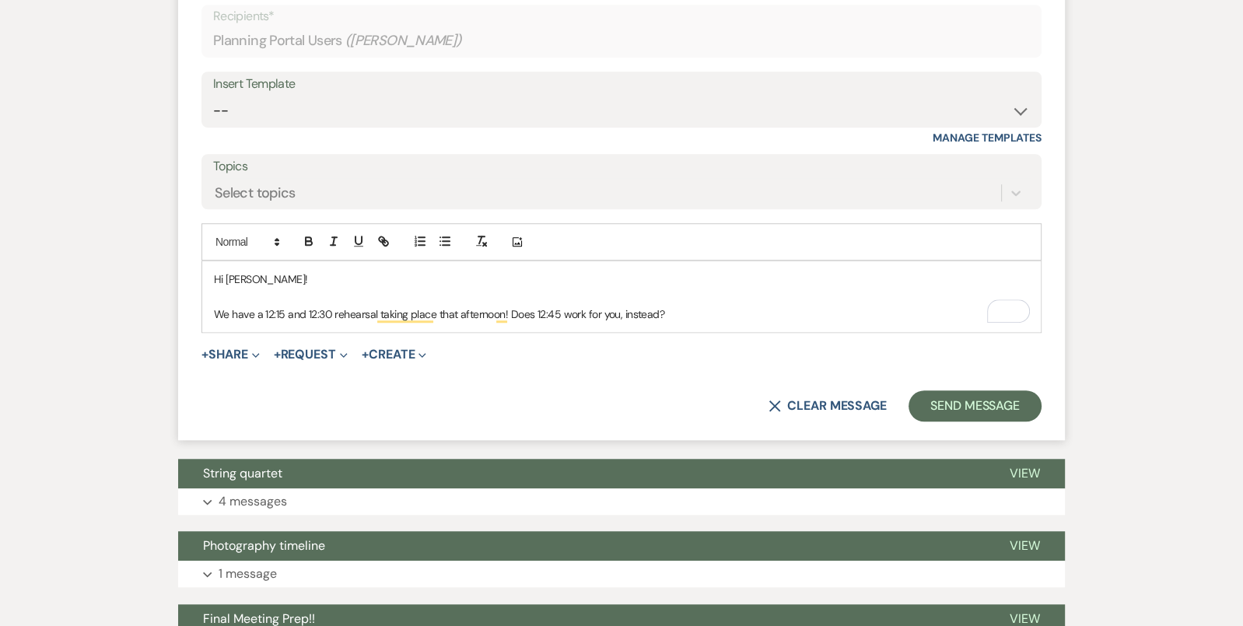
click at [663, 289] on p "To enrich screen reader interactions, please activate Accessibility in Grammarl…" at bounding box center [621, 296] width 815 height 17
drag, startPoint x: 712, startPoint y: 306, endPoint x: 309, endPoint y: 243, distance: 408.6
click at [309, 243] on div "Add Photo Hi Colton! We have a 12:15 and 12:30 rehearsal taking place that afte…" at bounding box center [621, 278] width 840 height 110
copy div "Hi Colton! We have a 12:15 and 12:30 rehearsal taking place that afternoon! Doe…"
click at [398, 107] on select "-- Tour Confirmation Contract (Pre-Booked Leads) Out of office Inquiry Email Al…" at bounding box center [621, 111] width 817 height 30
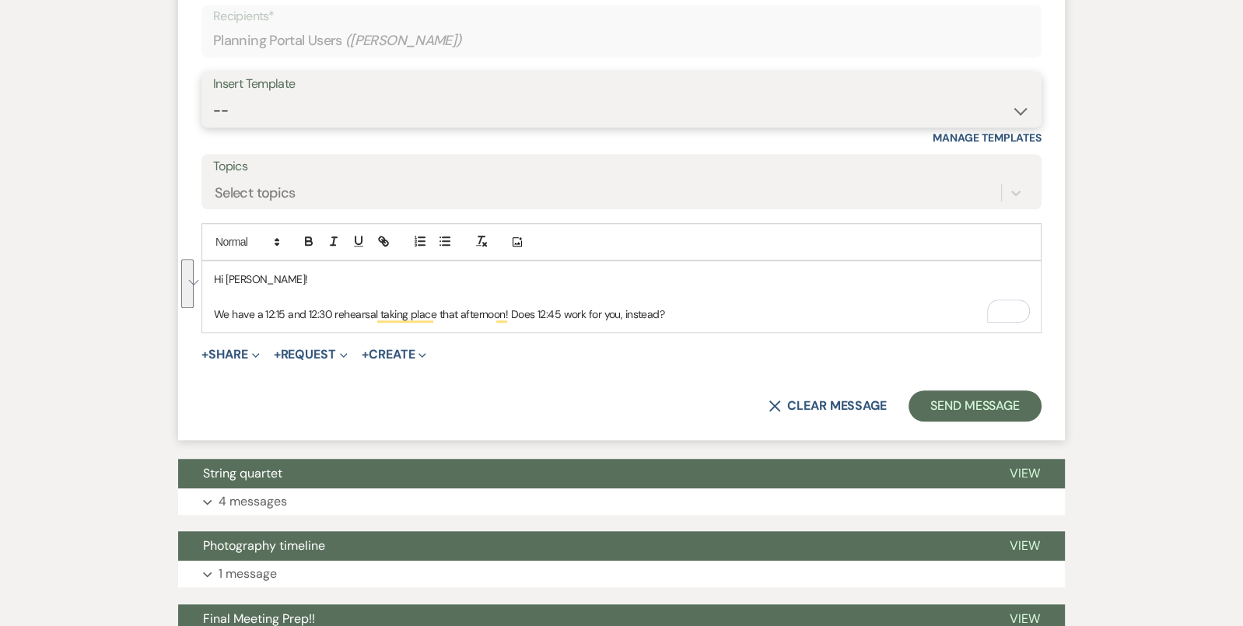
select select "4160"
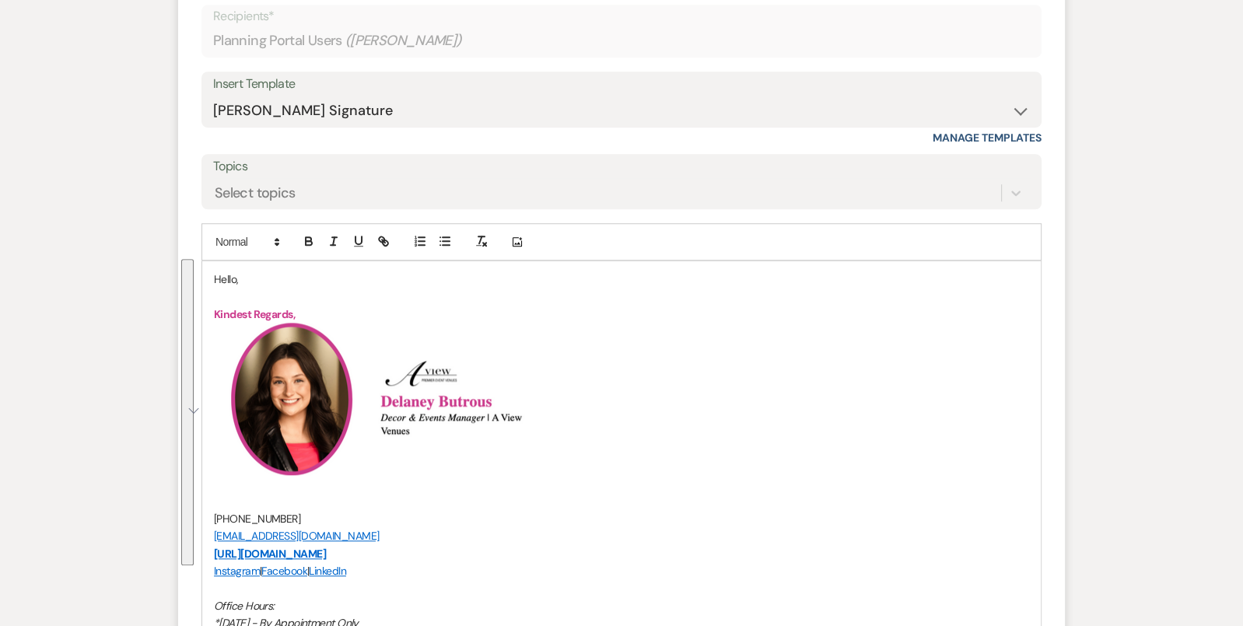
click at [219, 271] on p "Hello," at bounding box center [621, 279] width 815 height 17
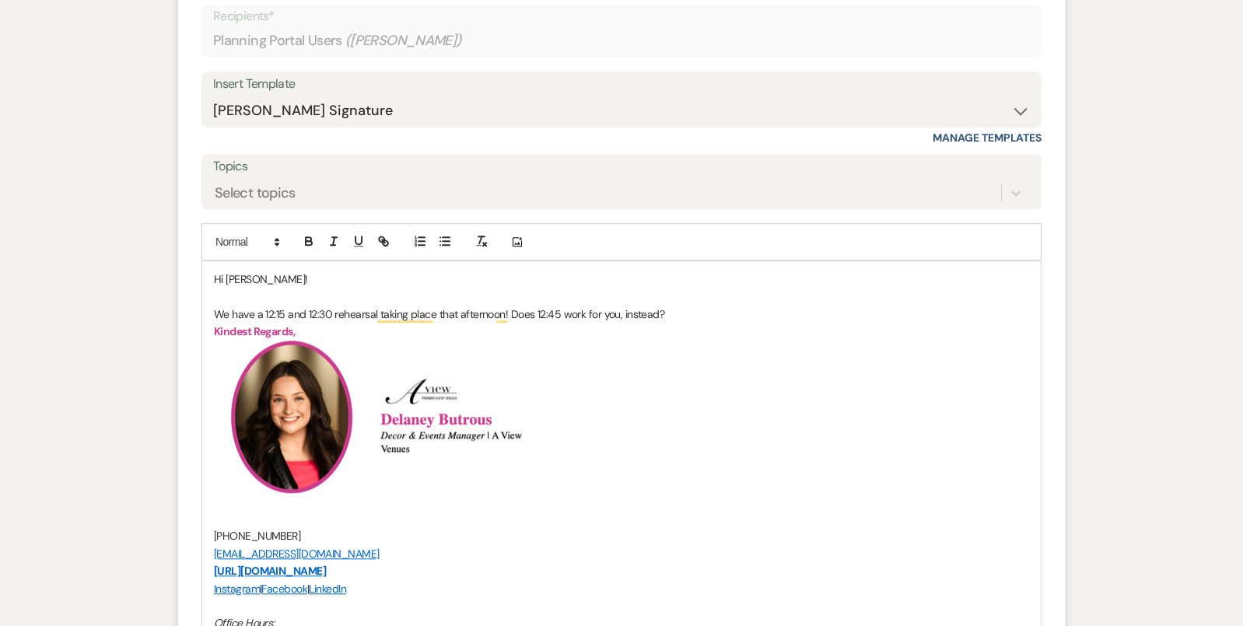
click at [508, 311] on p "We have a 12:15 and 12:30 rehearsal taking place that afternoon! Does 12:45 wor…" at bounding box center [621, 314] width 815 height 17
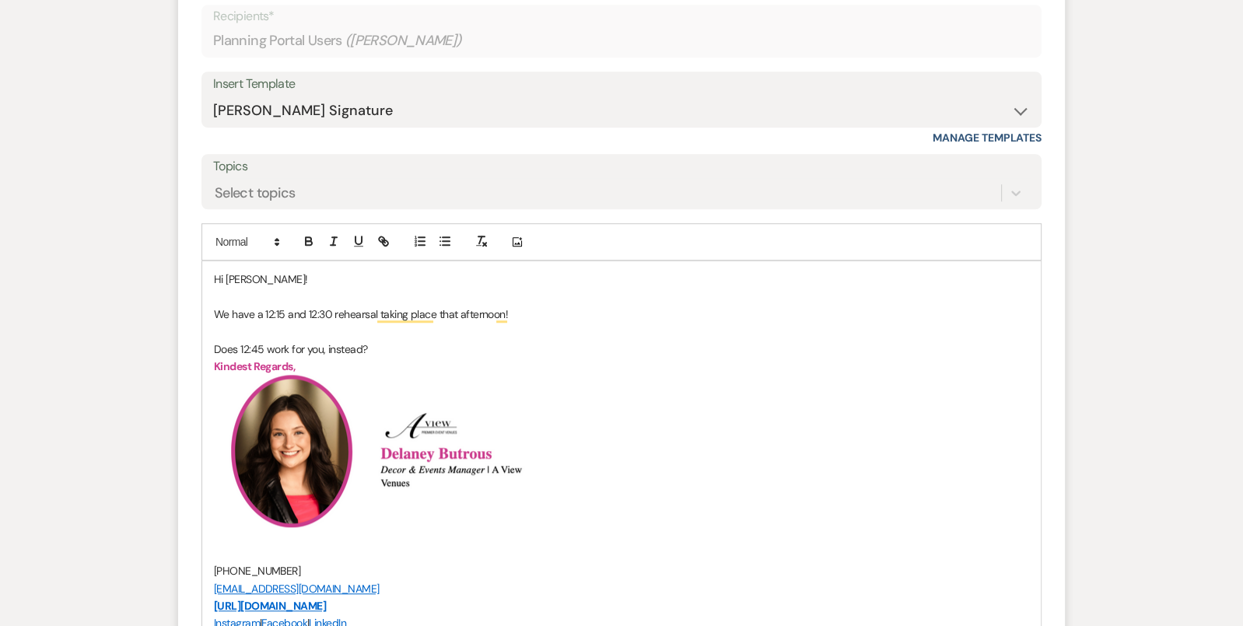
click at [288, 348] on p "Does 12:45 work for you, instead?" at bounding box center [621, 349] width 815 height 17
drag, startPoint x: 414, startPoint y: 345, endPoint x: 346, endPoint y: 345, distance: 67.7
click at [346, 345] on p "Does 12:45 work at all for you, instead?" at bounding box center [621, 349] width 815 height 17
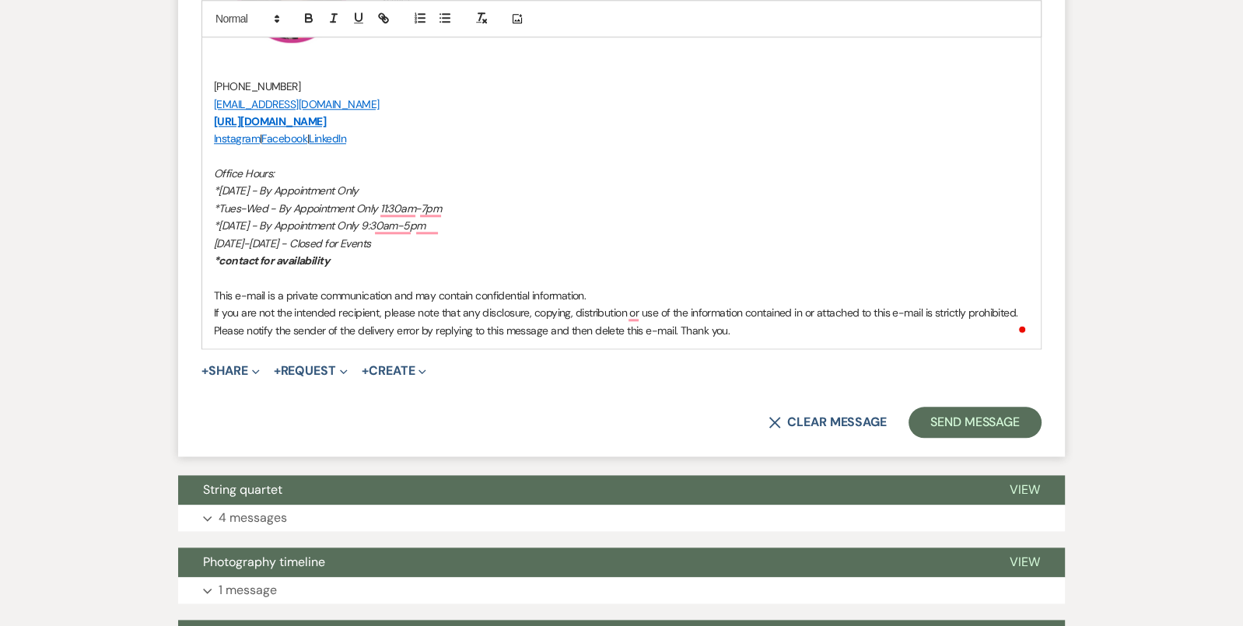
scroll to position [1746, 0]
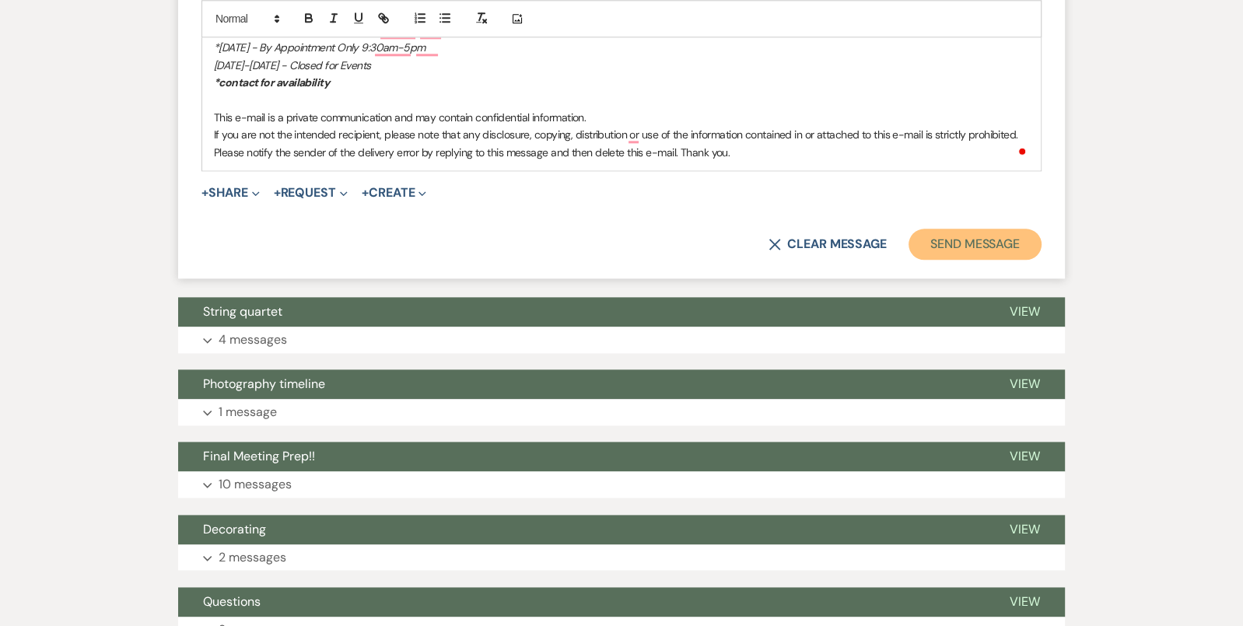
click at [981, 245] on button "Send Message" at bounding box center [974, 244] width 133 height 31
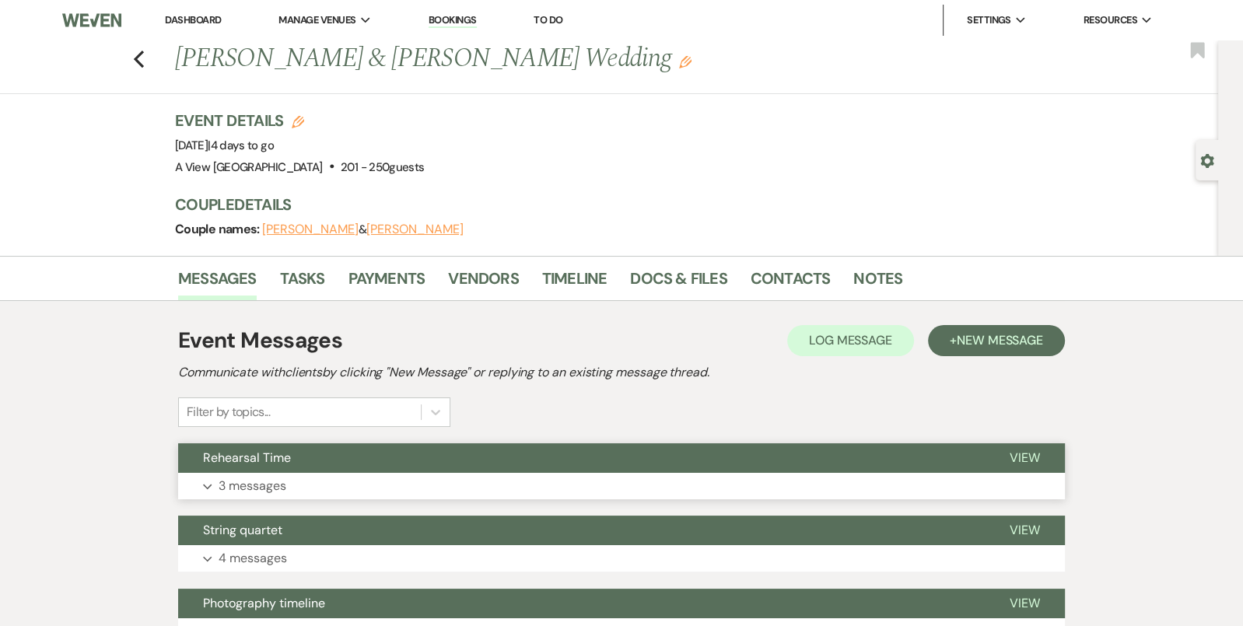
click at [289, 477] on button "Expand 3 messages" at bounding box center [621, 486] width 887 height 26
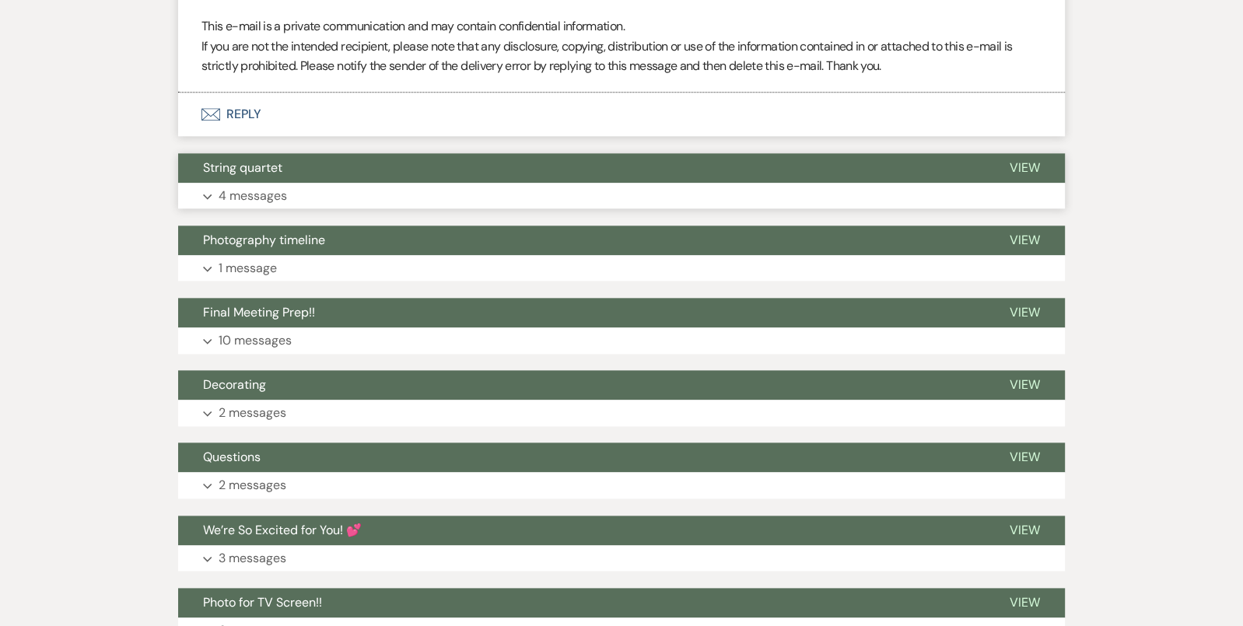
click at [290, 174] on button "String quartet" at bounding box center [581, 168] width 806 height 30
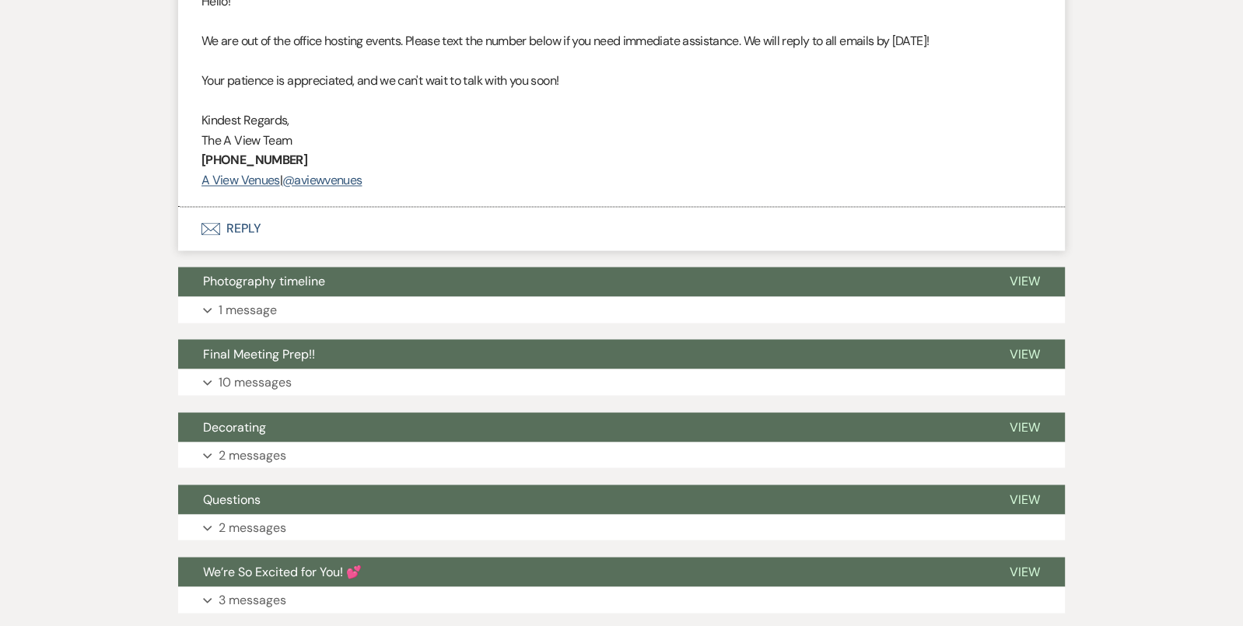
click at [303, 224] on button "Envelope Reply" at bounding box center [621, 229] width 887 height 44
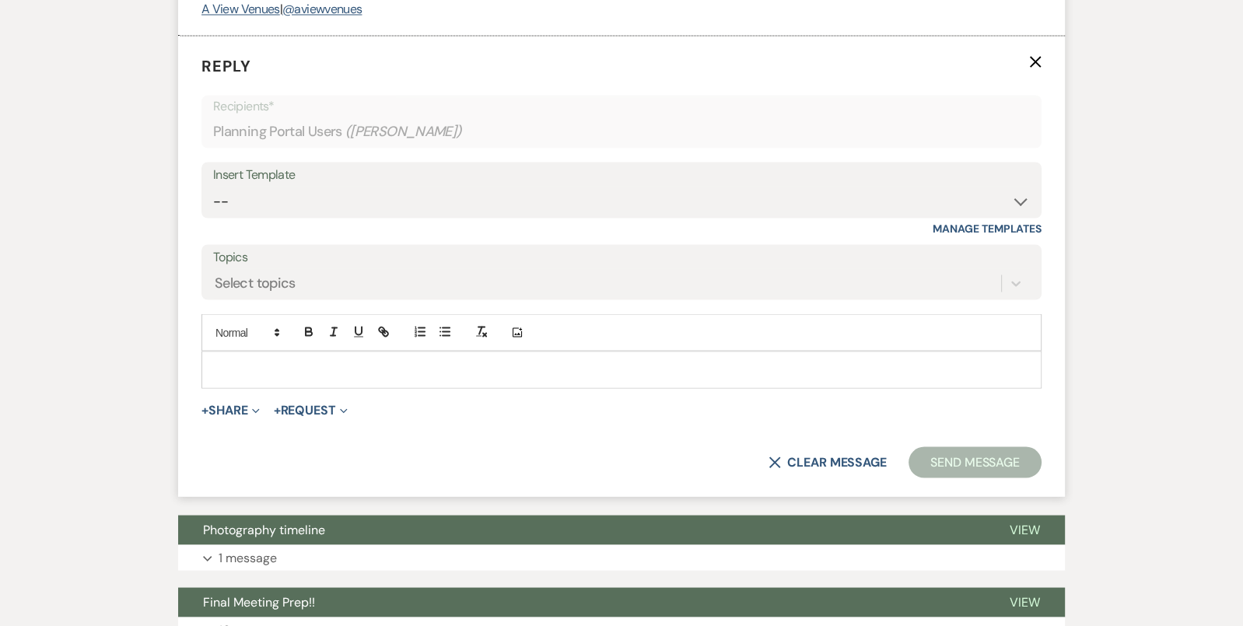
scroll to position [2692, 0]
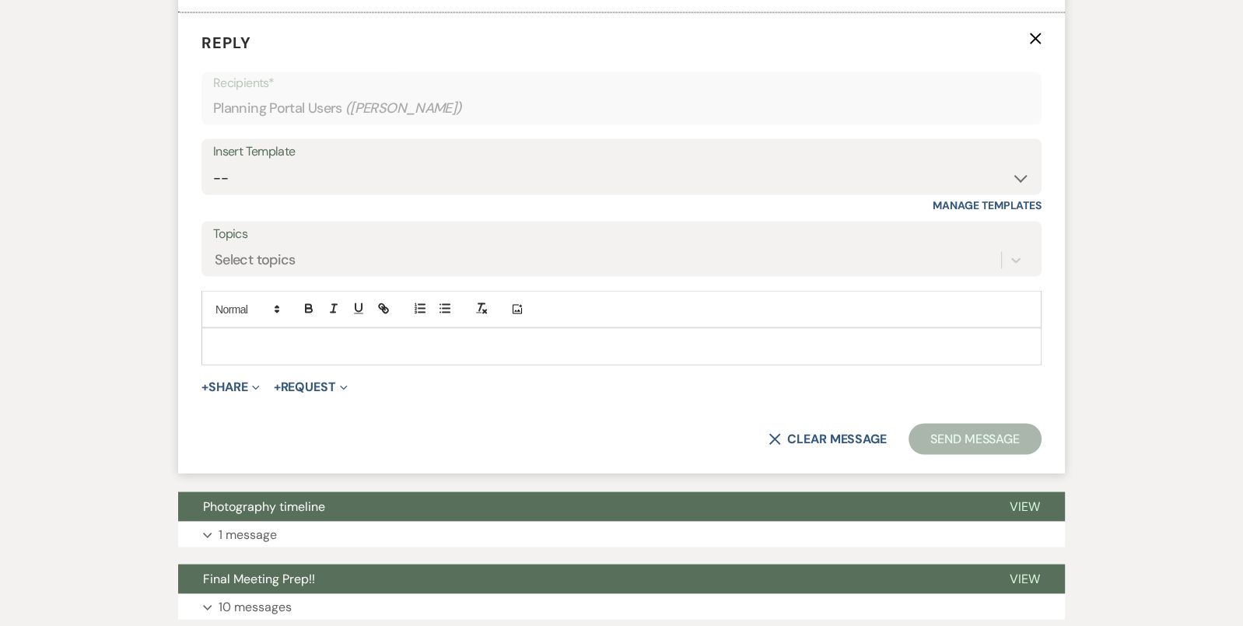
click at [321, 345] on p at bounding box center [621, 346] width 815 height 17
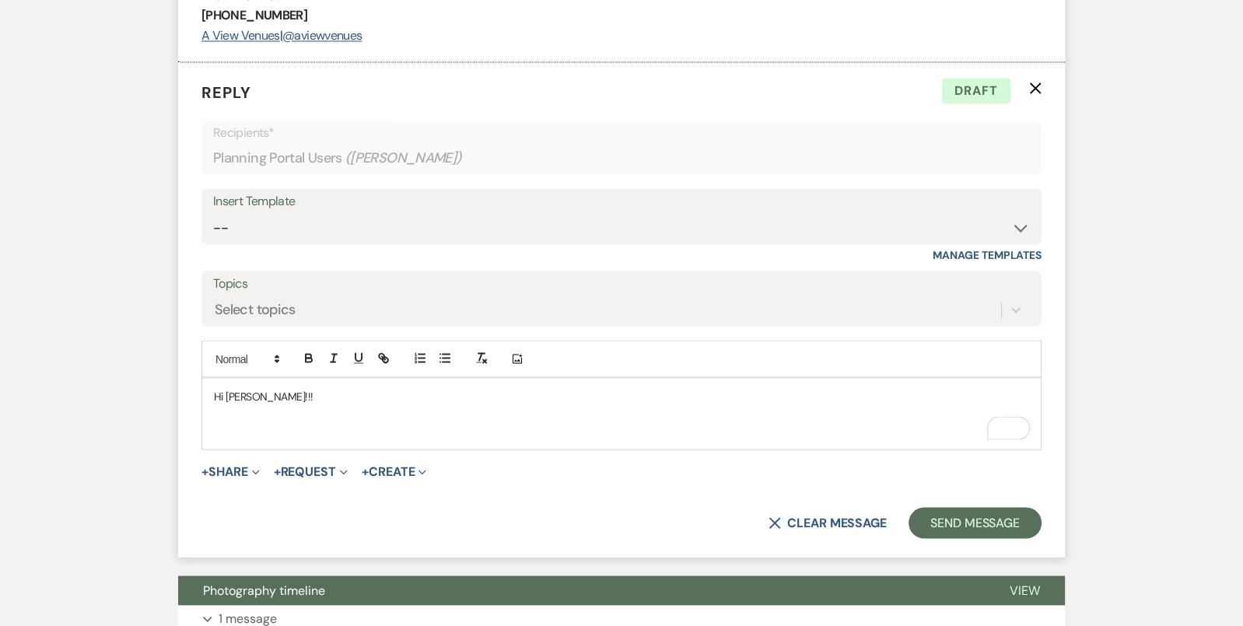
scroll to position [2658, 0]
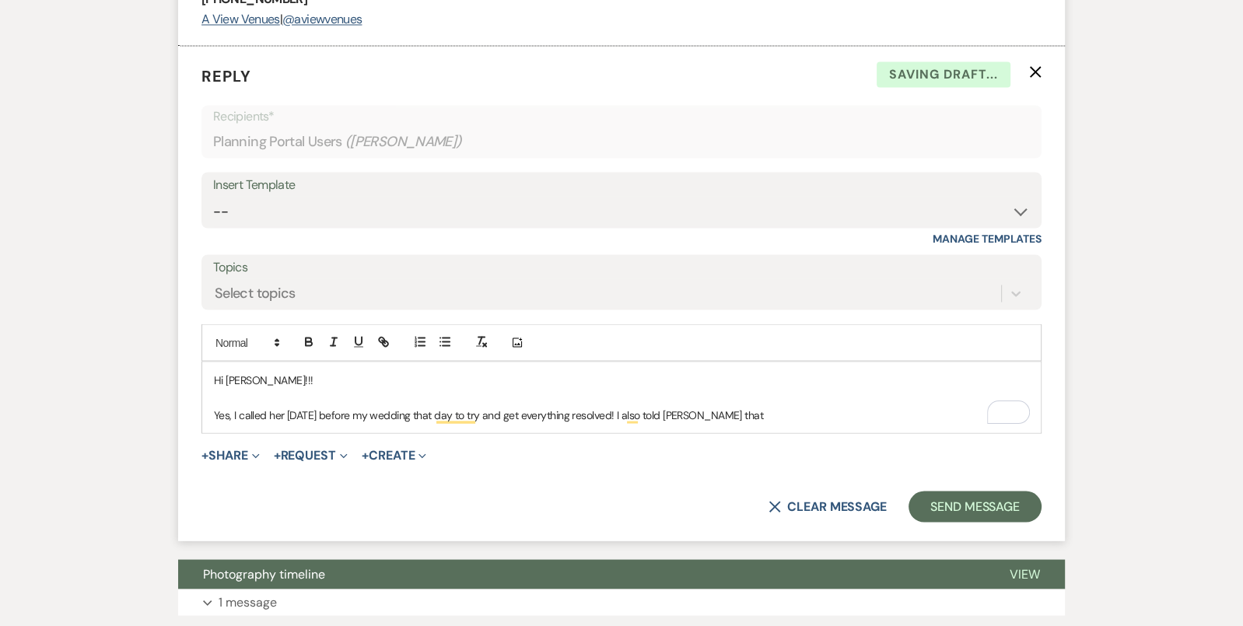
click at [730, 408] on p "Yes, I called her [DATE] before my wedding that day to try and get everything r…" at bounding box center [621, 414] width 815 height 17
click at [758, 428] on form "Reply X Draft Recipients* Planning Portal Users ( [PERSON_NAME] ) Insert Templa…" at bounding box center [621, 293] width 887 height 495
click at [757, 415] on p "Yes, I called her [DATE] before my wedding that day to try and get everything r…" at bounding box center [621, 414] width 815 height 17
click at [638, 406] on p "Yes, I called her [DATE] before my wedding that day to try and get everything r…" at bounding box center [621, 414] width 815 height 17
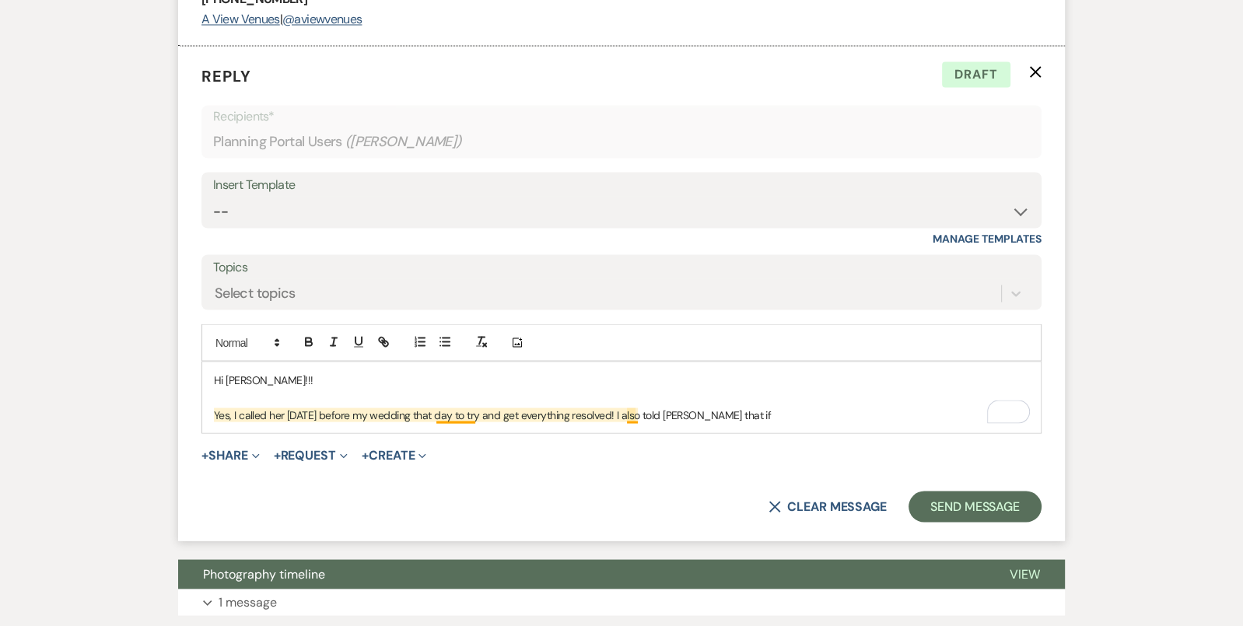
click at [637, 413] on p "Yes, I called her [DATE] before my wedding that day to try and get everything r…" at bounding box center [621, 414] width 815 height 17
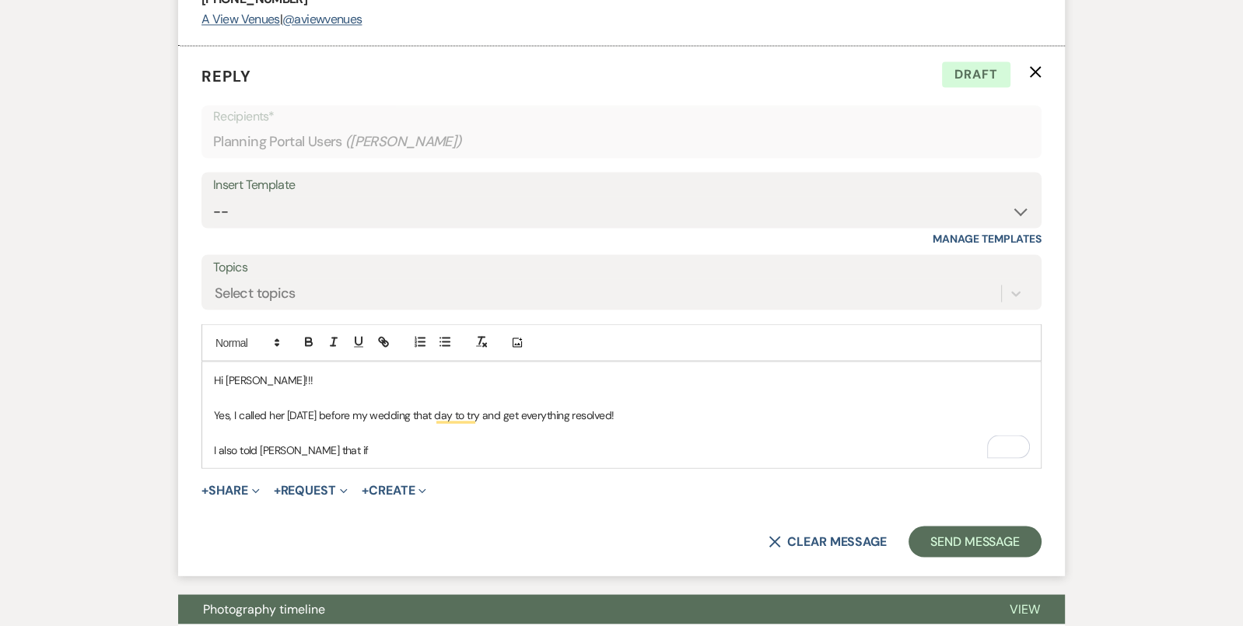
click at [397, 513] on form "Reply X Draft Recipients* Planning Portal Users ( [PERSON_NAME] ) Insert Templa…" at bounding box center [621, 311] width 887 height 530
click at [380, 456] on div "Hi [PERSON_NAME]!!! Yes, I called her [DATE] before my wedding that day to try …" at bounding box center [621, 415] width 838 height 106
click at [398, 443] on p "I also told [PERSON_NAME] that if" at bounding box center [621, 449] width 815 height 17
click at [435, 406] on p "Yes, I called her [DATE] before my wedding that day to try and get everything r…" at bounding box center [621, 414] width 815 height 17
click at [397, 443] on p "I also told [PERSON_NAME] that if" at bounding box center [621, 449] width 815 height 17
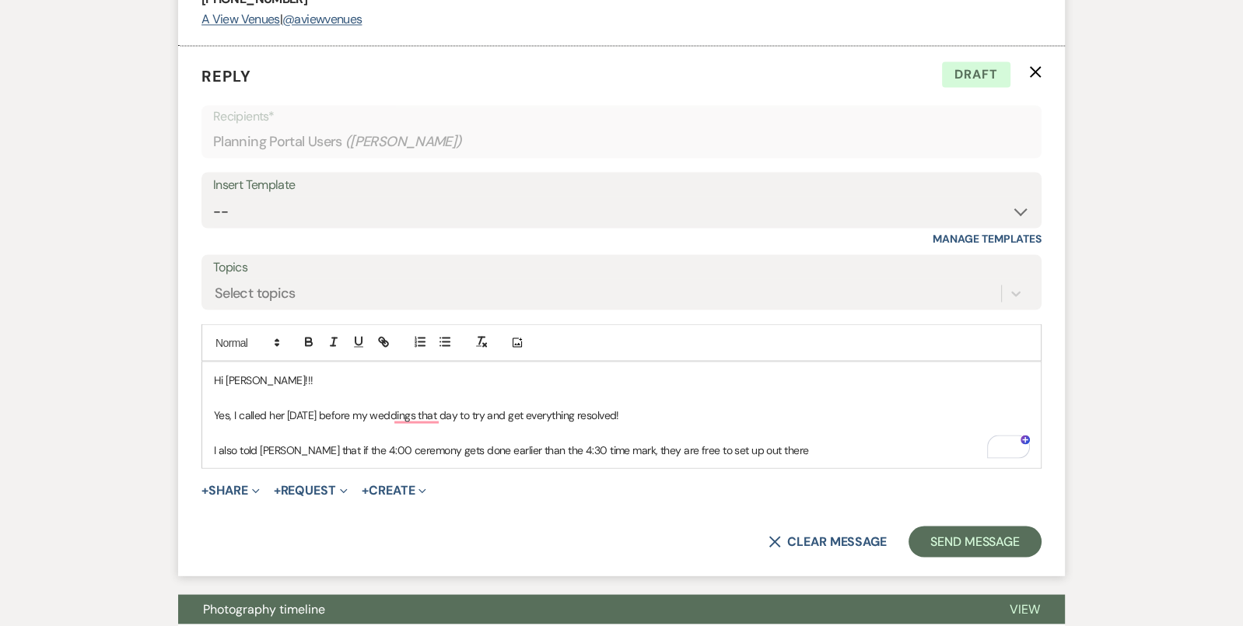
click at [545, 442] on p "I also told [PERSON_NAME] that if the 4:00 ceremony gets done earlier than the …" at bounding box center [621, 449] width 815 height 17
click at [803, 444] on p "I also told [PERSON_NAME] that if the 4:00 ceremony gets done earlier than the …" at bounding box center [621, 449] width 815 height 17
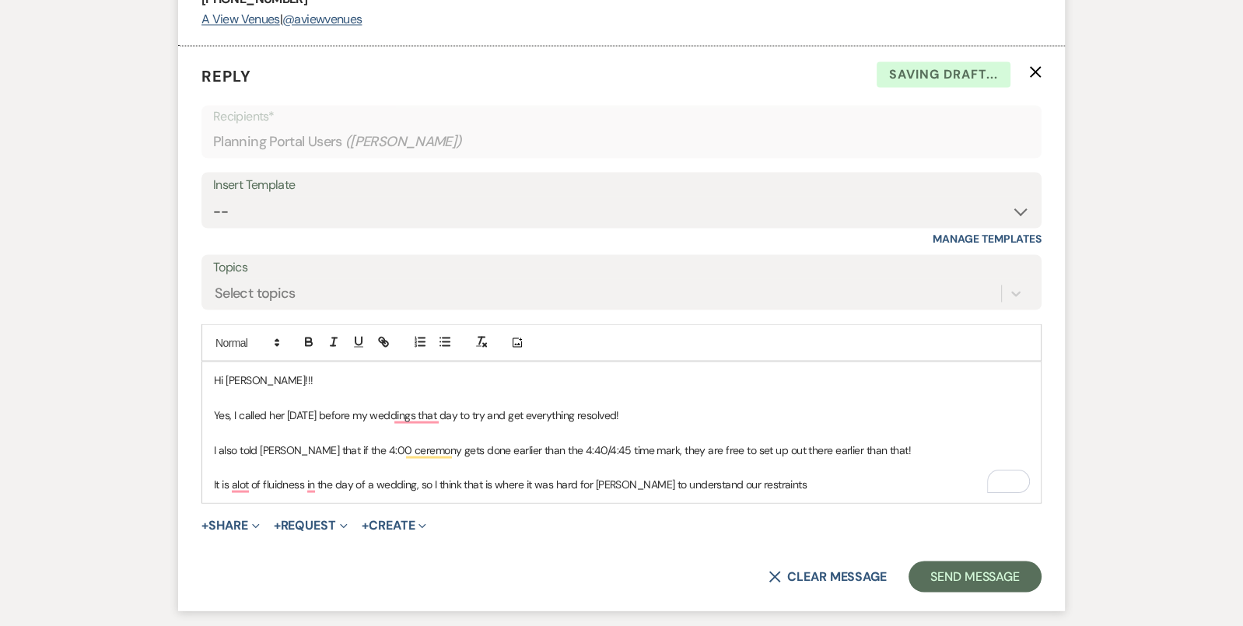
click at [747, 475] on p "It is alot of fluidness in the day of a wedding, so I think that is where it wa…" at bounding box center [621, 483] width 815 height 17
click at [431, 478] on p "There is a lot of fluidity in the day of a wedding, so I think that is where it…" at bounding box center [621, 483] width 815 height 17
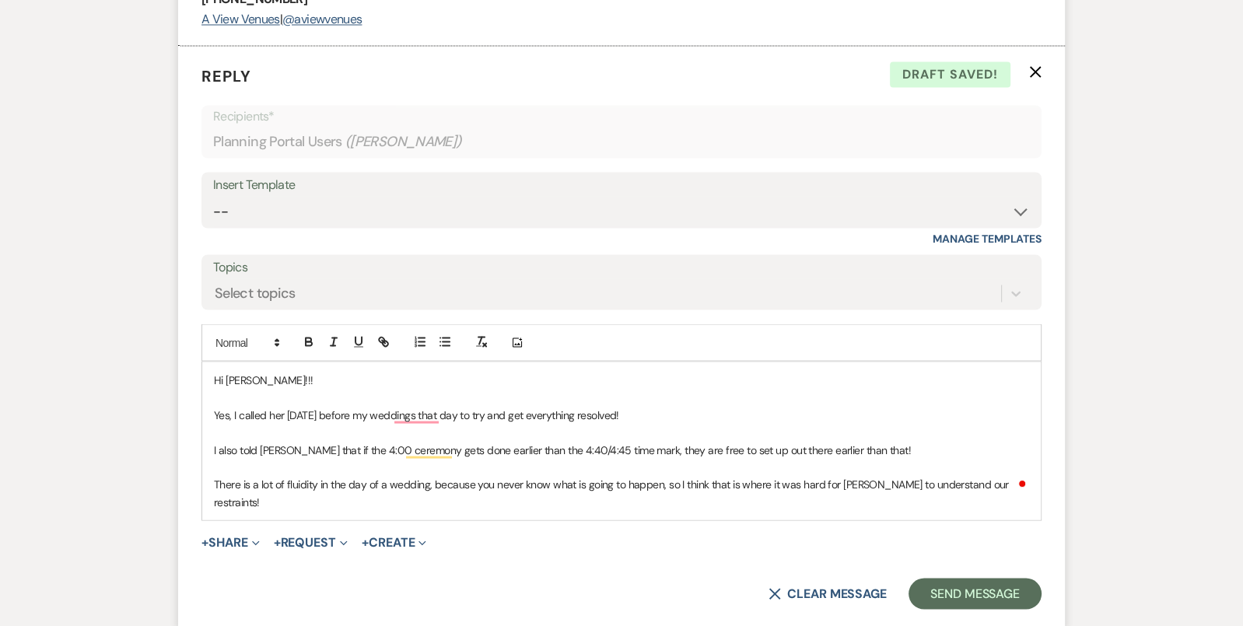
click at [999, 477] on p "There is a lot of fluidity in the day of a wedding, because you never know what…" at bounding box center [621, 492] width 815 height 35
click at [378, 496] on p "There is a lot of fluidity in the day of a wedding, because you never know what…" at bounding box center [621, 492] width 815 height 35
click at [485, 495] on p "There is a lot of fluidity in the day of a wedding, because you never know what…" at bounding box center [621, 492] width 815 height 35
click at [383, 495] on p "There is a lot of fluidity in the day of a wedding, because you never know what…" at bounding box center [621, 492] width 815 height 35
click at [525, 495] on p "There is a lot of fluidity in the day of a wedding, because you never know what…" at bounding box center [621, 492] width 815 height 35
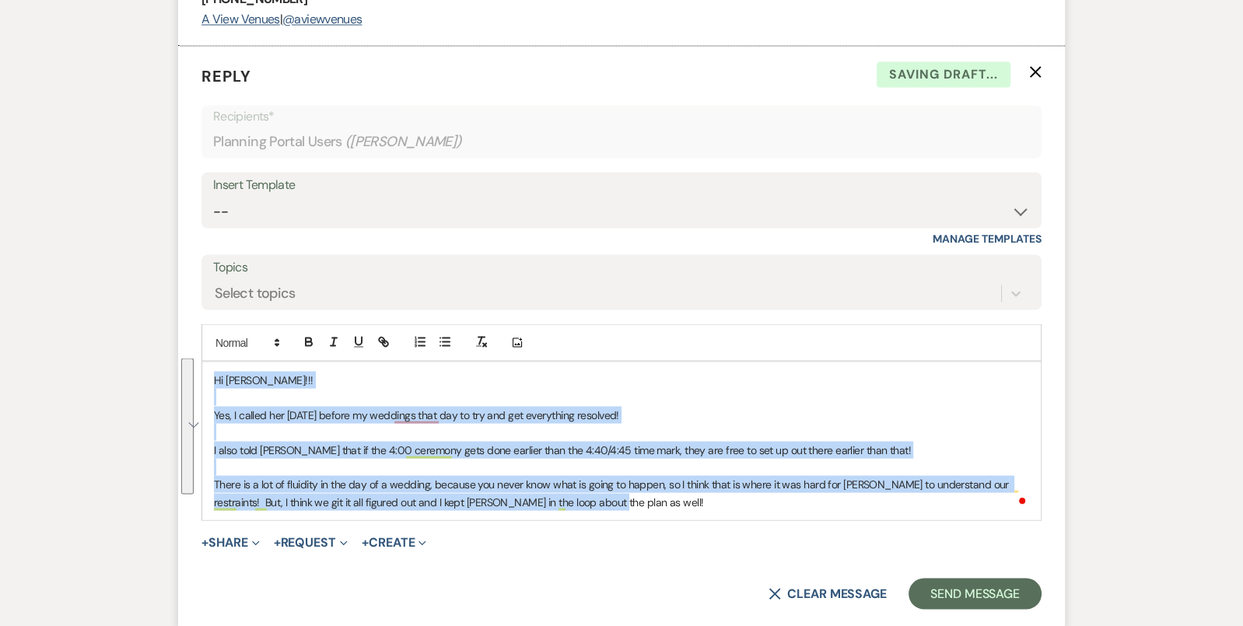
drag, startPoint x: 577, startPoint y: 492, endPoint x: 114, endPoint y: 292, distance: 505.1
click at [113, 292] on div "Messages Tasks Payments Vendors Timeline Docs & Files Contacts Notes Event Mess…" at bounding box center [621, 104] width 1243 height 5012
copy div "Hi [PERSON_NAME]!!! Yes, I called her [DATE] before my weddings that day to try…"
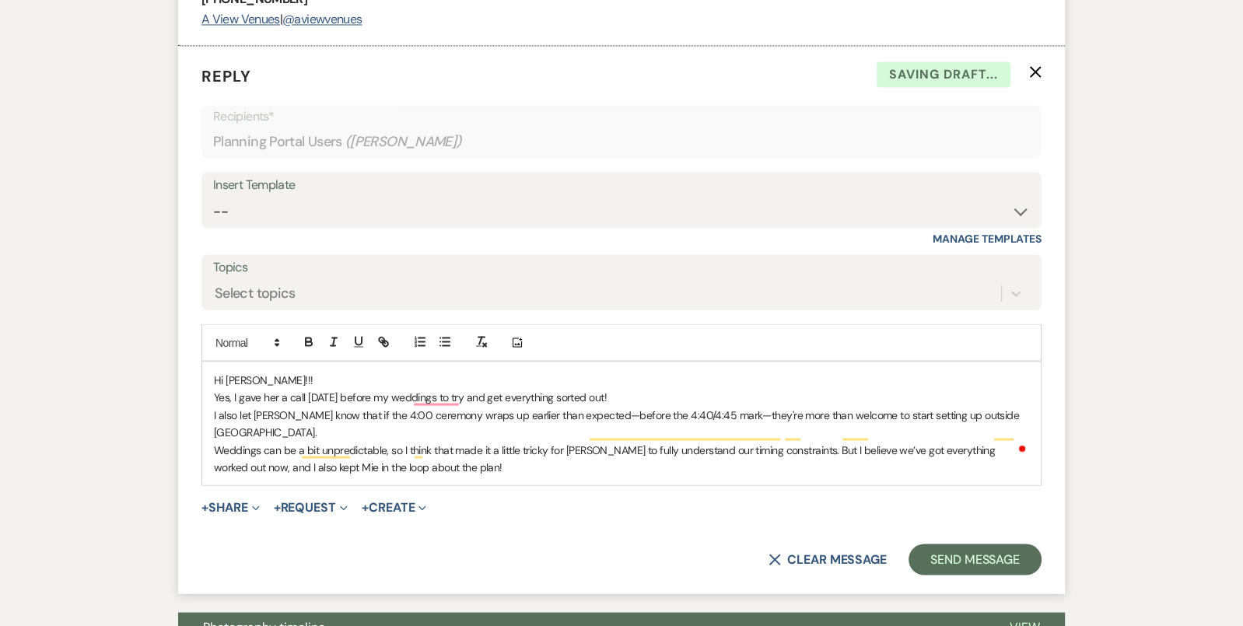
click at [350, 373] on p "Hi [PERSON_NAME]!!!" at bounding box center [621, 379] width 815 height 17
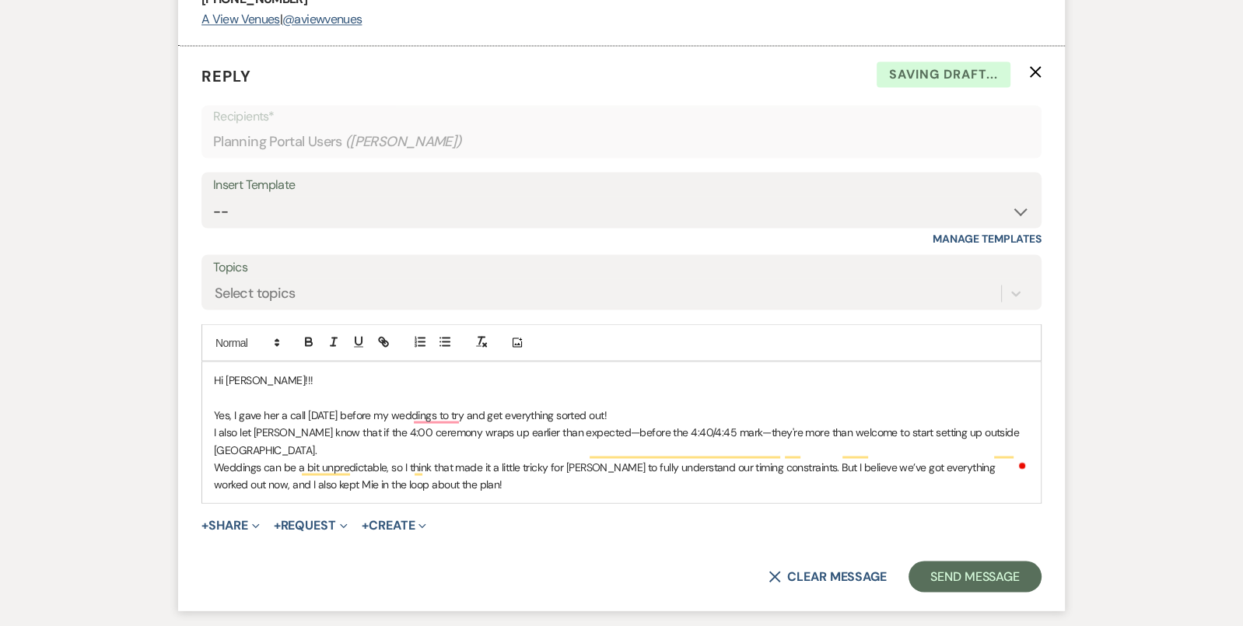
click at [723, 407] on p "Yes, I gave her a call [DATE] before my weddings to try and get everything sort…" at bounding box center [621, 414] width 815 height 17
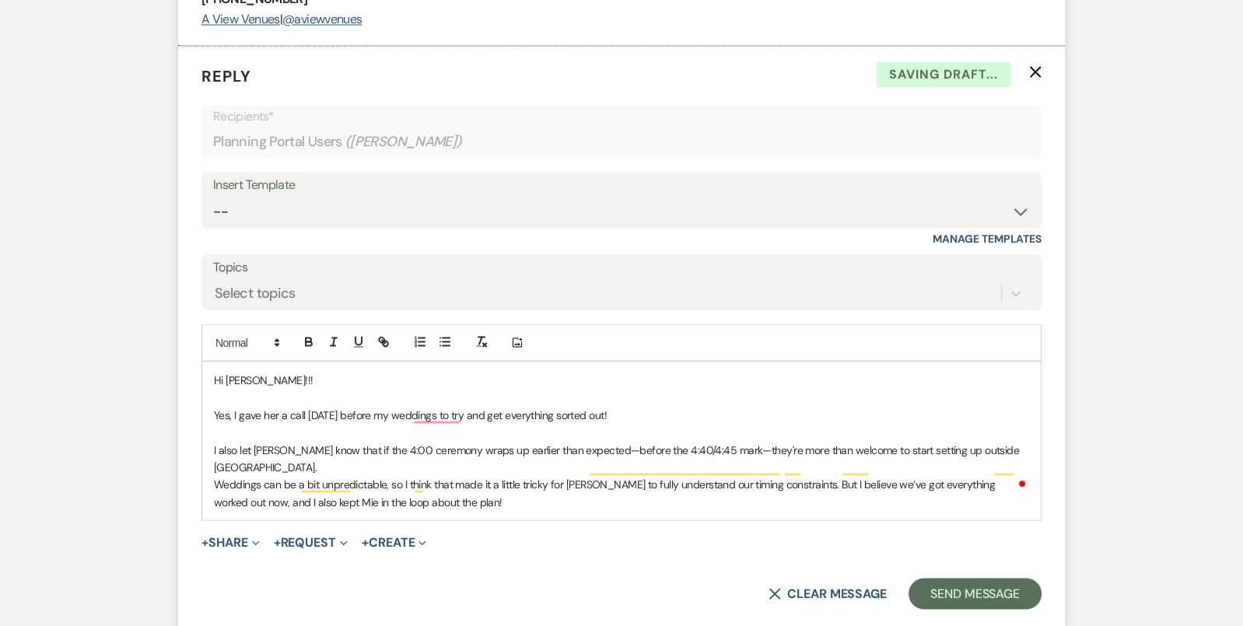
click at [1013, 441] on p "I also let [PERSON_NAME] know that if the 4:00 ceremony wraps up earlier than e…" at bounding box center [621, 458] width 815 height 35
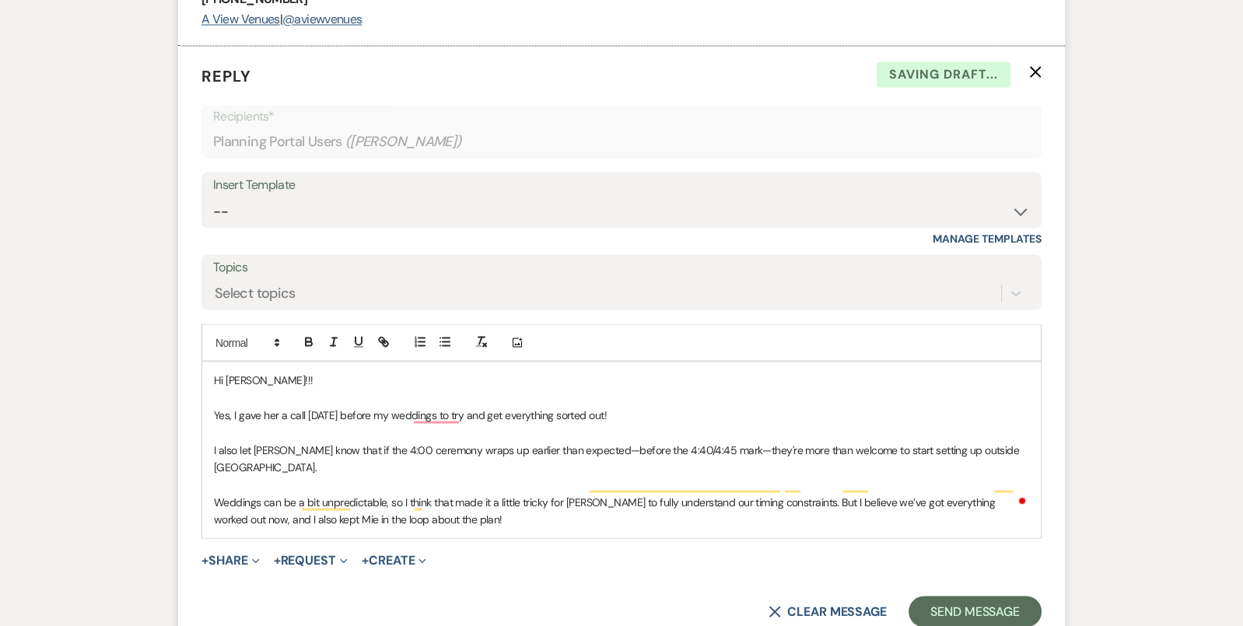
click at [772, 409] on p "Yes, I gave her a call [DATE] before my weddings to try and get everything sort…" at bounding box center [621, 414] width 815 height 17
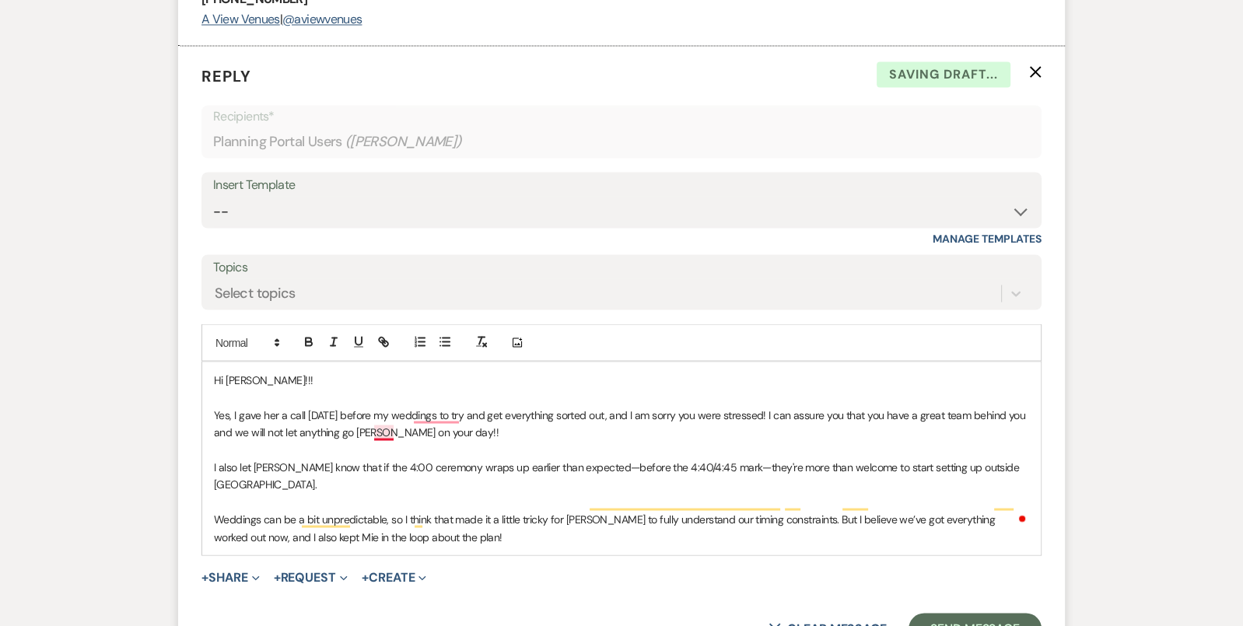
click at [382, 430] on p "Yes, I gave her a call [DATE] before my weddings to try and get everything sort…" at bounding box center [621, 423] width 815 height 35
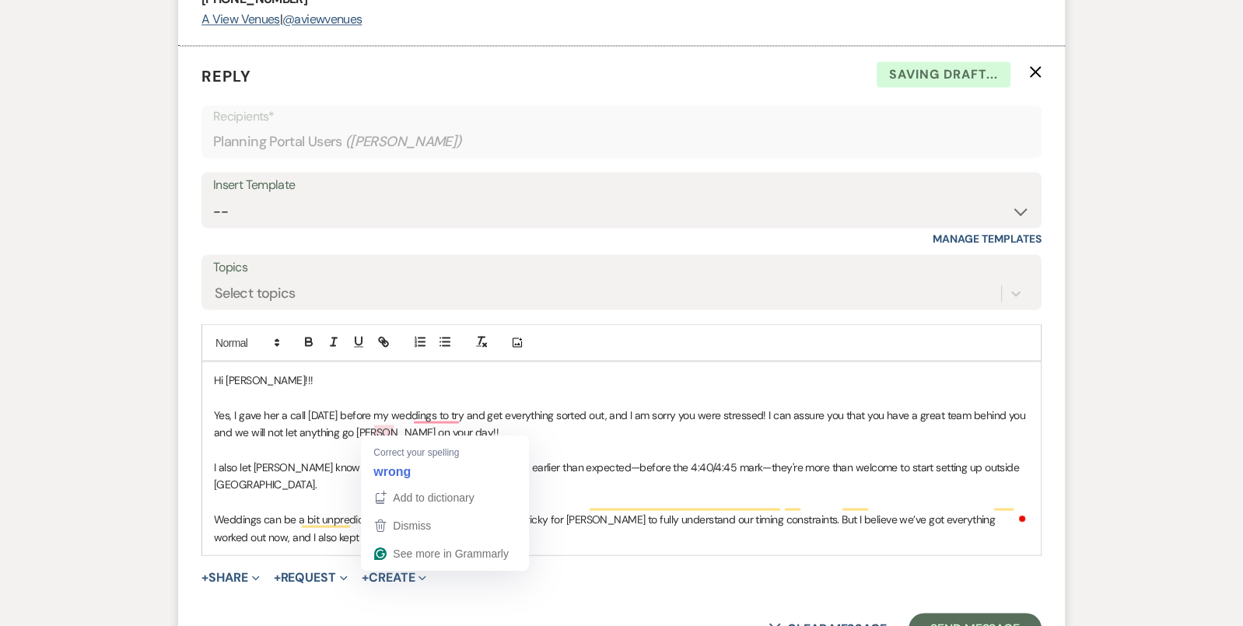
click at [462, 425] on p "Yes, I gave her a call [DATE] before my weddings to try and get everything sort…" at bounding box center [621, 423] width 815 height 35
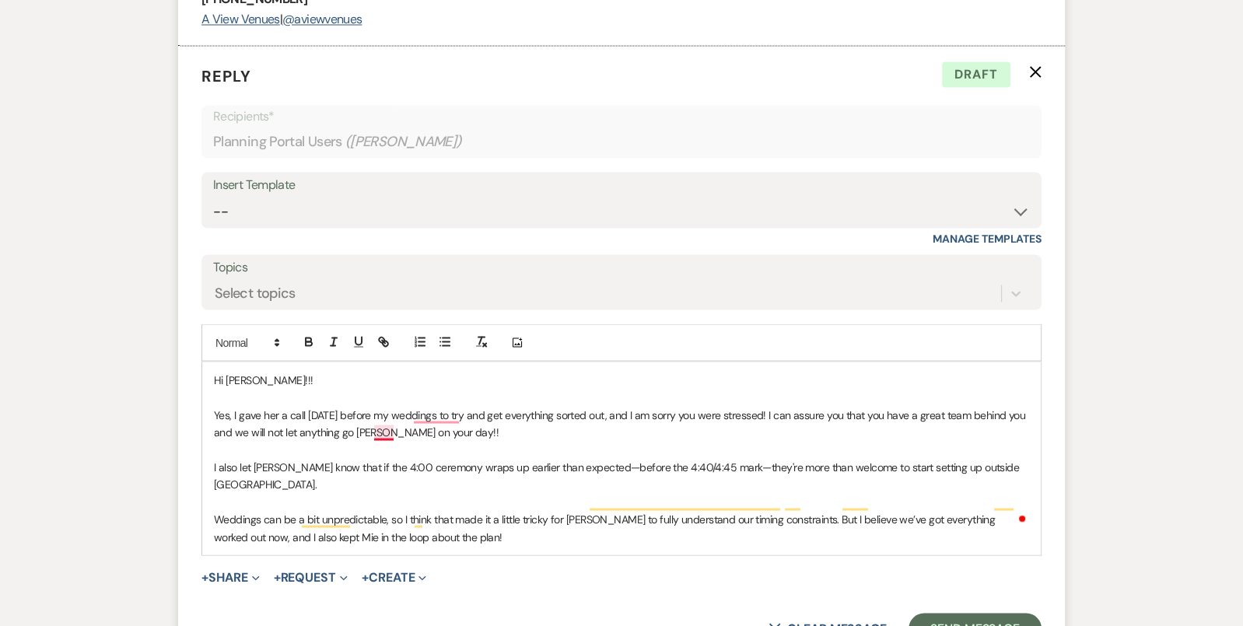
click at [390, 431] on p "Yes, I gave her a call [DATE] before my weddings to try and get everything sort…" at bounding box center [621, 423] width 815 height 35
click at [491, 415] on p "Yes, I gave her a call [DATE] before my weddings to try and get everything sort…" at bounding box center [621, 423] width 815 height 35
click at [445, 407] on p "Yes, I gave her a call [DATE] before my weddings to try and get everything sort…" at bounding box center [621, 423] width 815 height 35
click at [520, 414] on p "Yes, I gave her a call [DATE] before my wedding to try and get everything sorte…" at bounding box center [621, 423] width 815 height 35
click at [541, 434] on p "Yes, I gave her a call [DATE] before my wedding to try and get everything sorte…" at bounding box center [621, 423] width 815 height 35
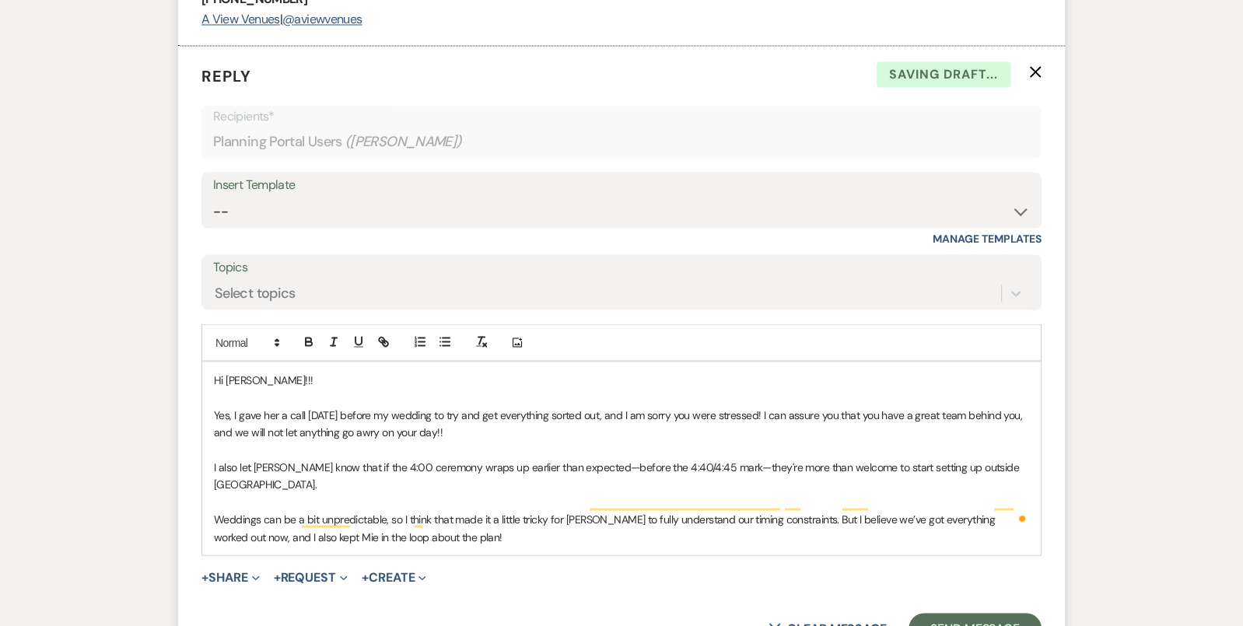
click at [475, 441] on p "To enrich screen reader interactions, please activate Accessibility in Grammarl…" at bounding box center [621, 449] width 815 height 17
click at [485, 422] on p "Yes, I gave her a call [DATE] before my wedding to try and get everything sorte…" at bounding box center [621, 423] width 815 height 35
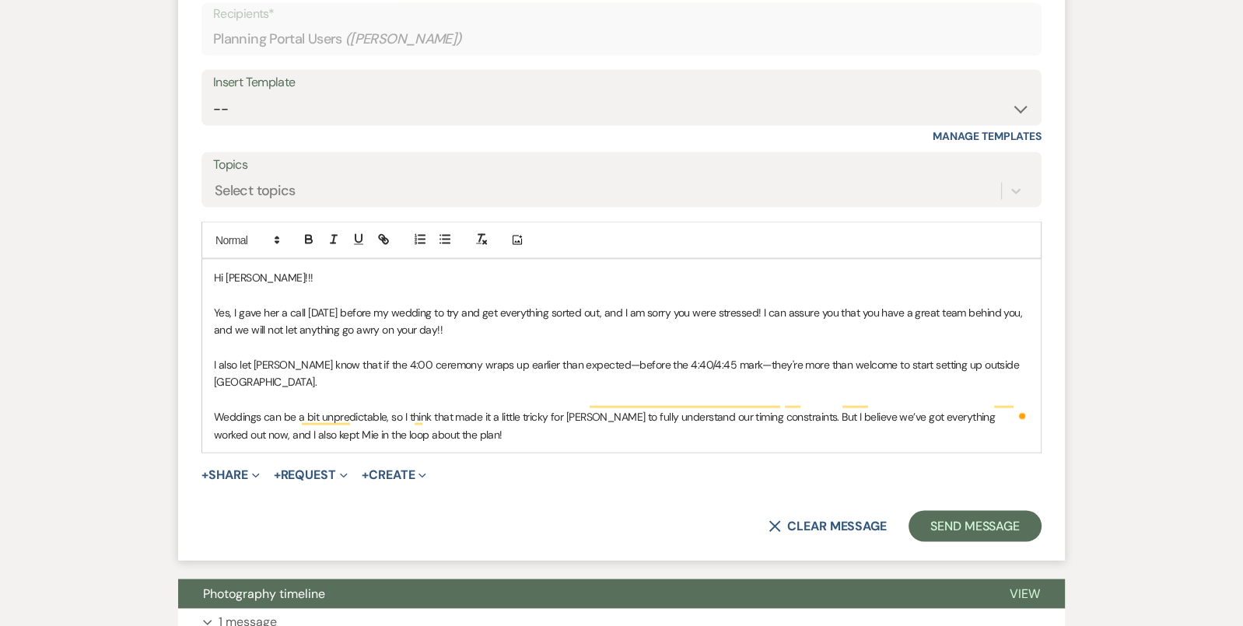
scroll to position [2758, 0]
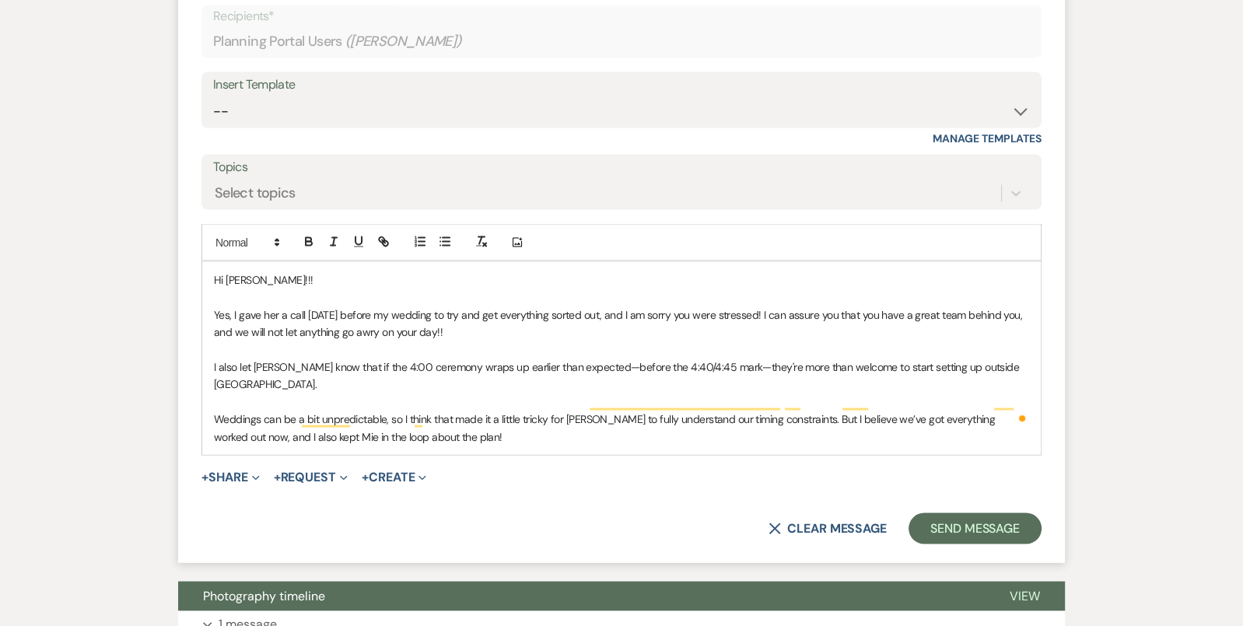
click at [481, 410] on p "Weddings can be a bit unpredictable, so I think that made it a little tricky fo…" at bounding box center [621, 427] width 815 height 35
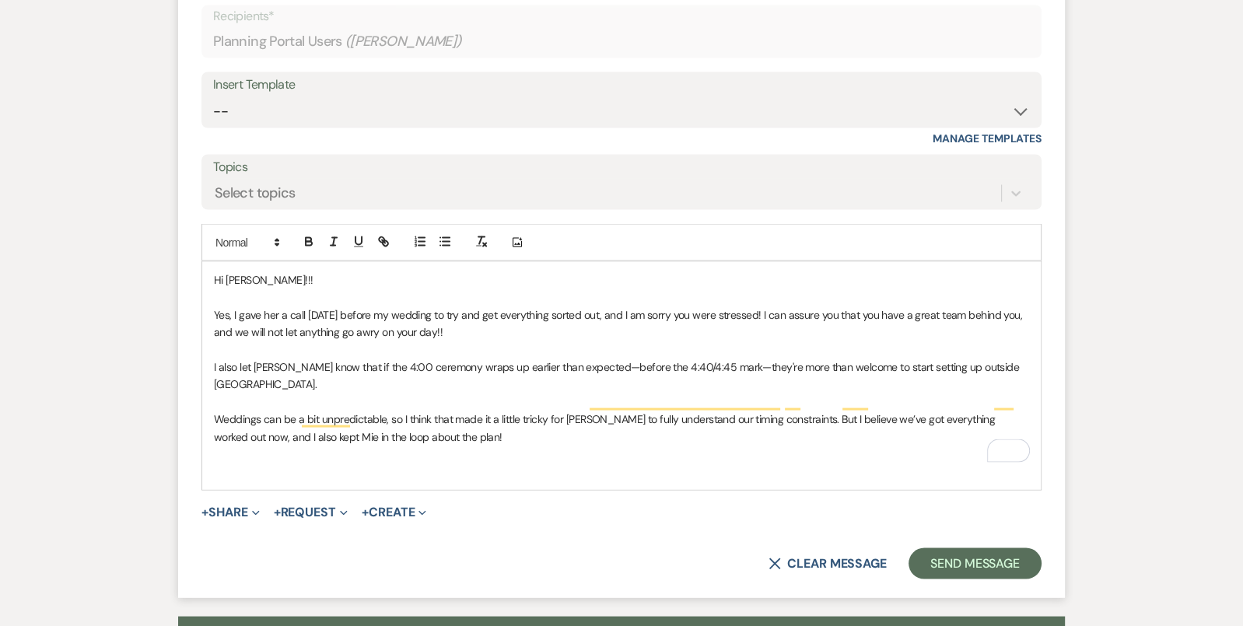
click at [416, 333] on p "Yes, I gave her a call [DATE] before my wedding to try and get everything sorte…" at bounding box center [621, 323] width 815 height 35
click at [333, 393] on p "To enrich screen reader interactions, please activate Accessibility in Grammarl…" at bounding box center [621, 401] width 815 height 17
click at [338, 393] on p "To enrich screen reader interactions, please activate Accessibility in Grammarl…" at bounding box center [621, 401] width 815 height 17
click at [291, 462] on p "To enrich screen reader interactions, please activate Accessibility in Grammarl…" at bounding box center [621, 470] width 815 height 17
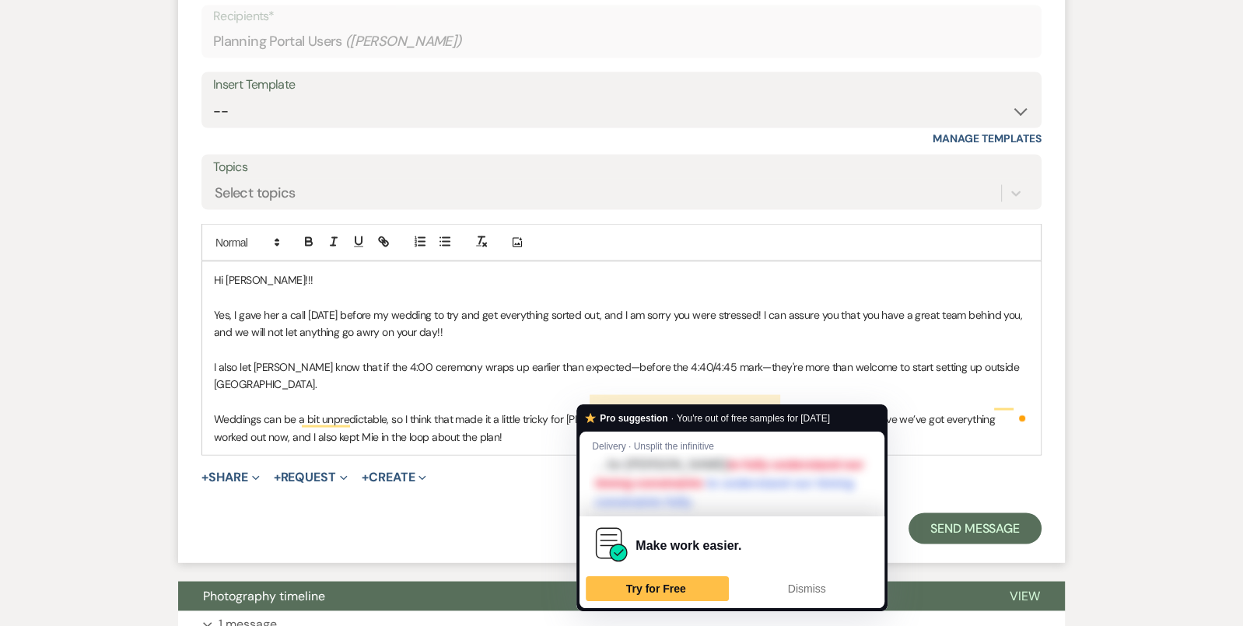
click at [505, 414] on p "Weddings can be a bit unpredictable, so I think that made it a little tricky fo…" at bounding box center [621, 427] width 815 height 35
click at [729, 410] on p "Weddings can be a bit unpredictable, so I think that made it a little tricky fo…" at bounding box center [621, 427] width 815 height 35
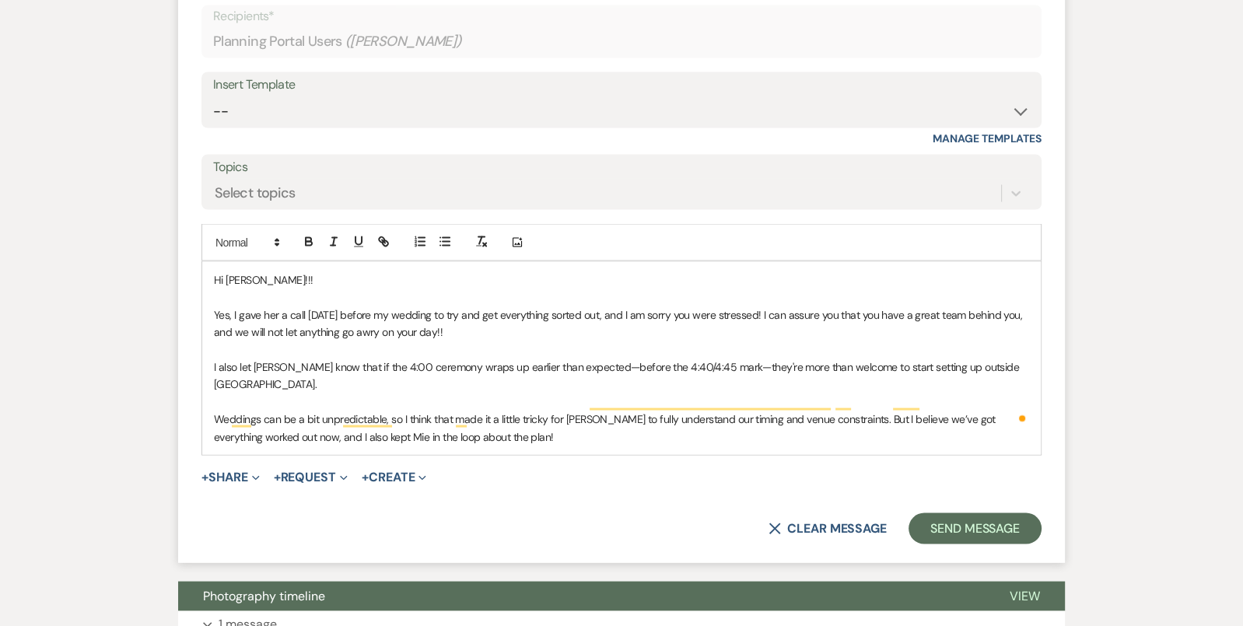
click at [734, 412] on p "Weddings can be a bit unpredictable, so I think that made it a little tricky fo…" at bounding box center [621, 427] width 815 height 35
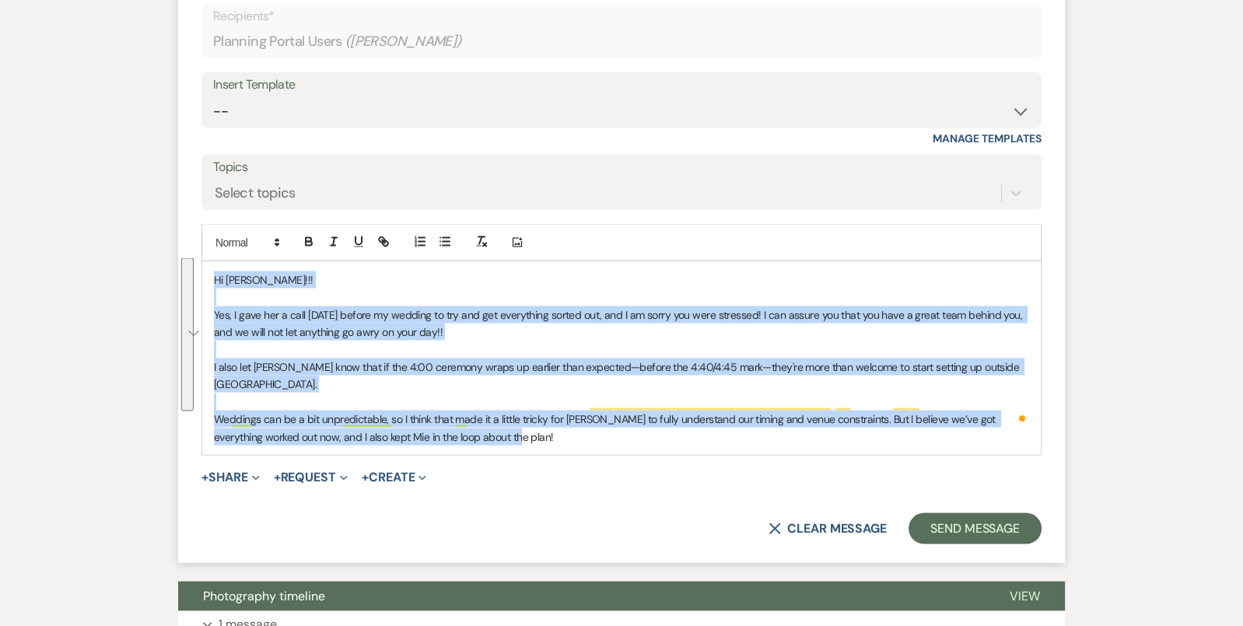
drag, startPoint x: 558, startPoint y: 409, endPoint x: 237, endPoint y: 256, distance: 355.8
click at [236, 261] on div "Hi [PERSON_NAME]!!! Yes, I gave her a call [DATE] before my wedding to try and …" at bounding box center [621, 357] width 838 height 193
copy div "Hi [PERSON_NAME]!!! Yes, I gave her a call [DATE] before my wedding to try and …"
click at [380, 106] on select "-- Tour Confirmation Contract (Pre-Booked Leads) Out of office Inquiry Email Al…" at bounding box center [621, 111] width 817 height 30
select select "4160"
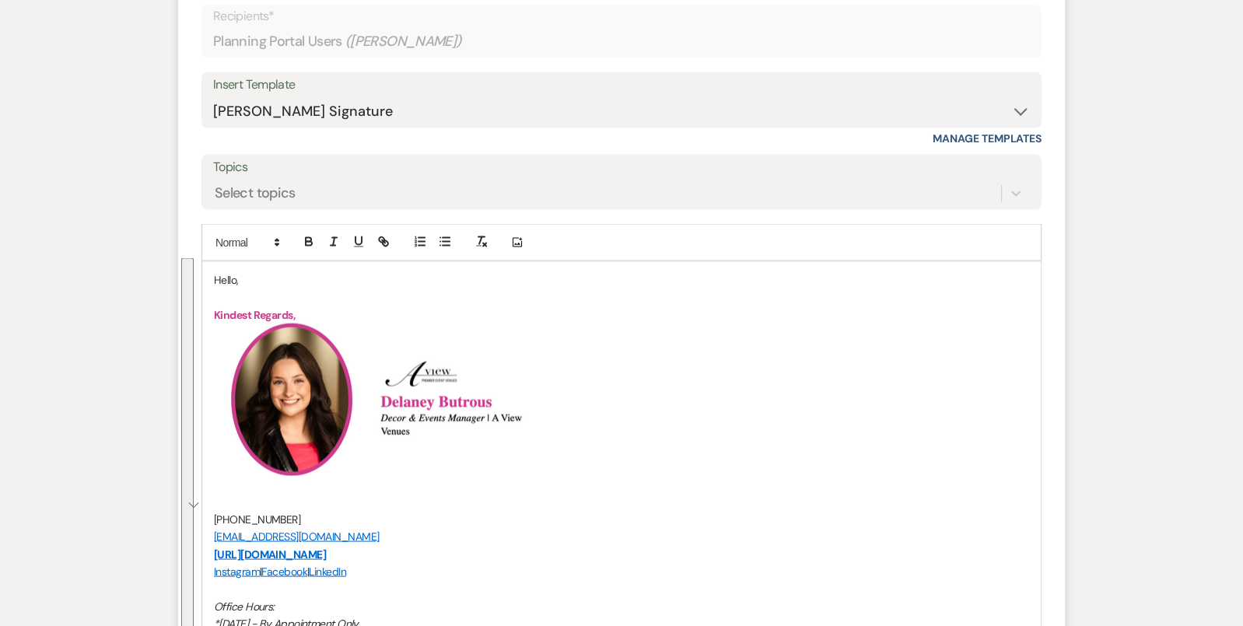
click at [226, 271] on p "Hello," at bounding box center [621, 279] width 815 height 17
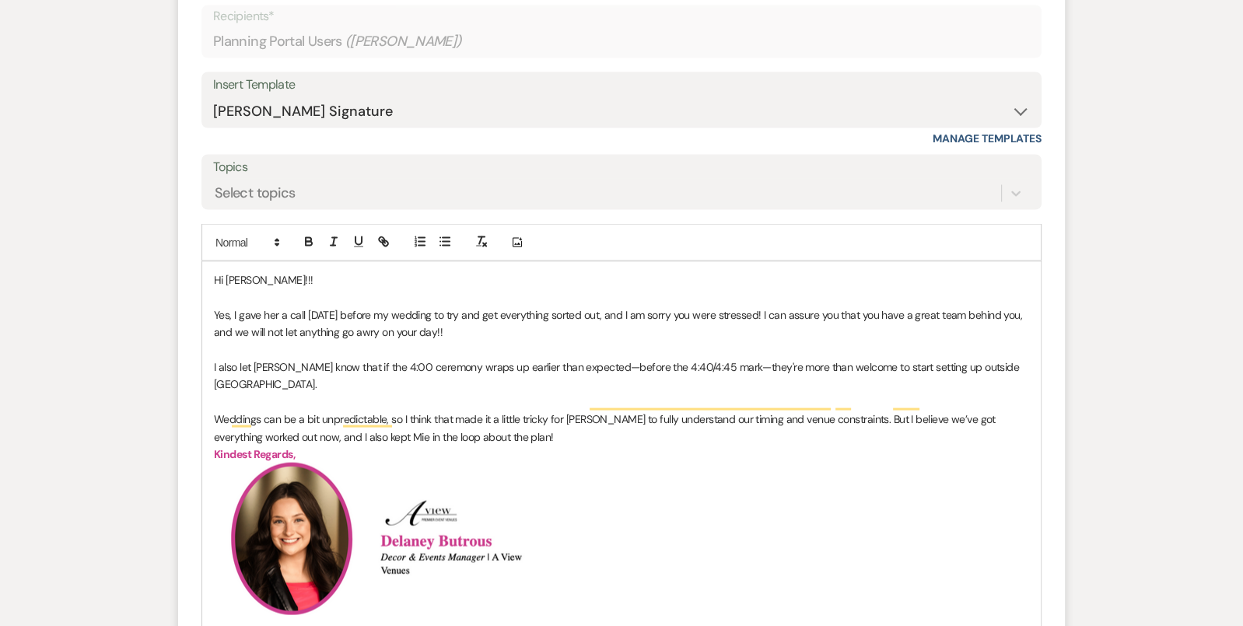
click at [484, 420] on p "Weddings can be a bit unpredictable, so I think that made it a little tricky fo…" at bounding box center [621, 427] width 815 height 35
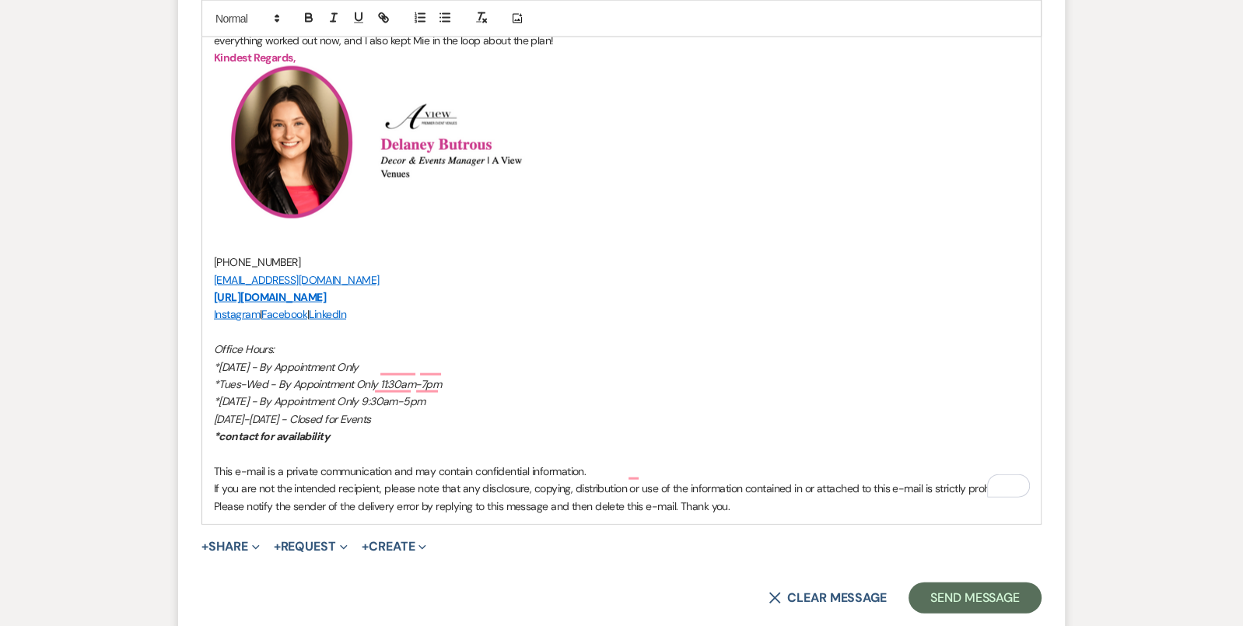
scroll to position [3276, 0]
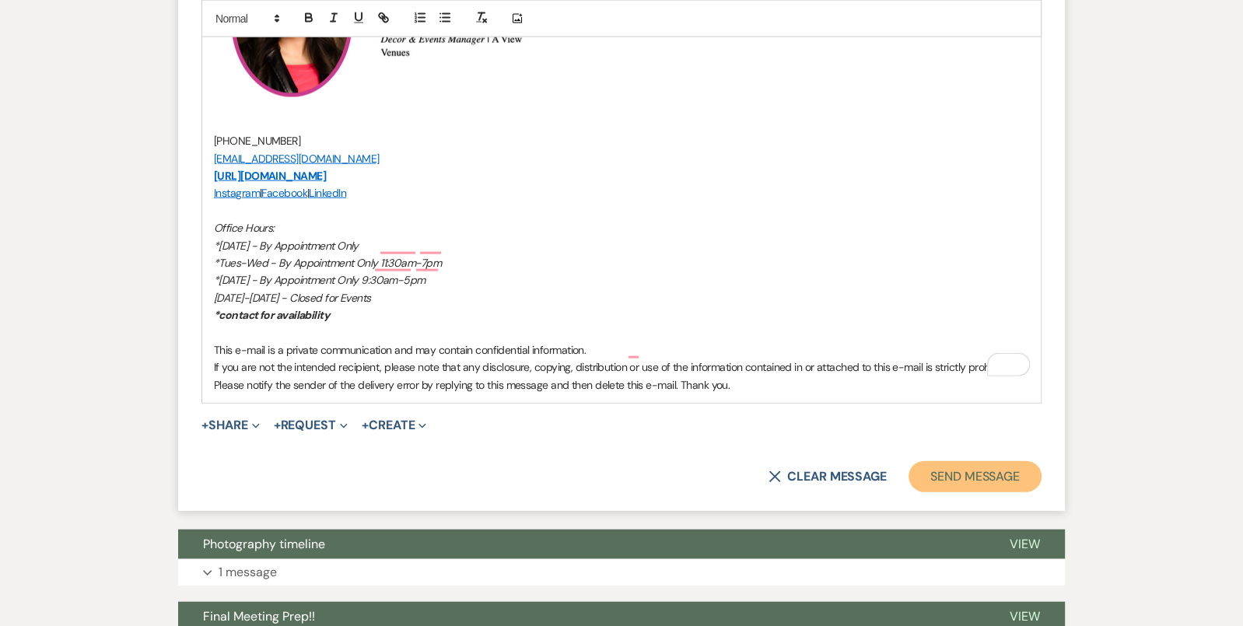
click at [1021, 461] on button "Send Message" at bounding box center [974, 476] width 133 height 31
